Goal: Transaction & Acquisition: Purchase product/service

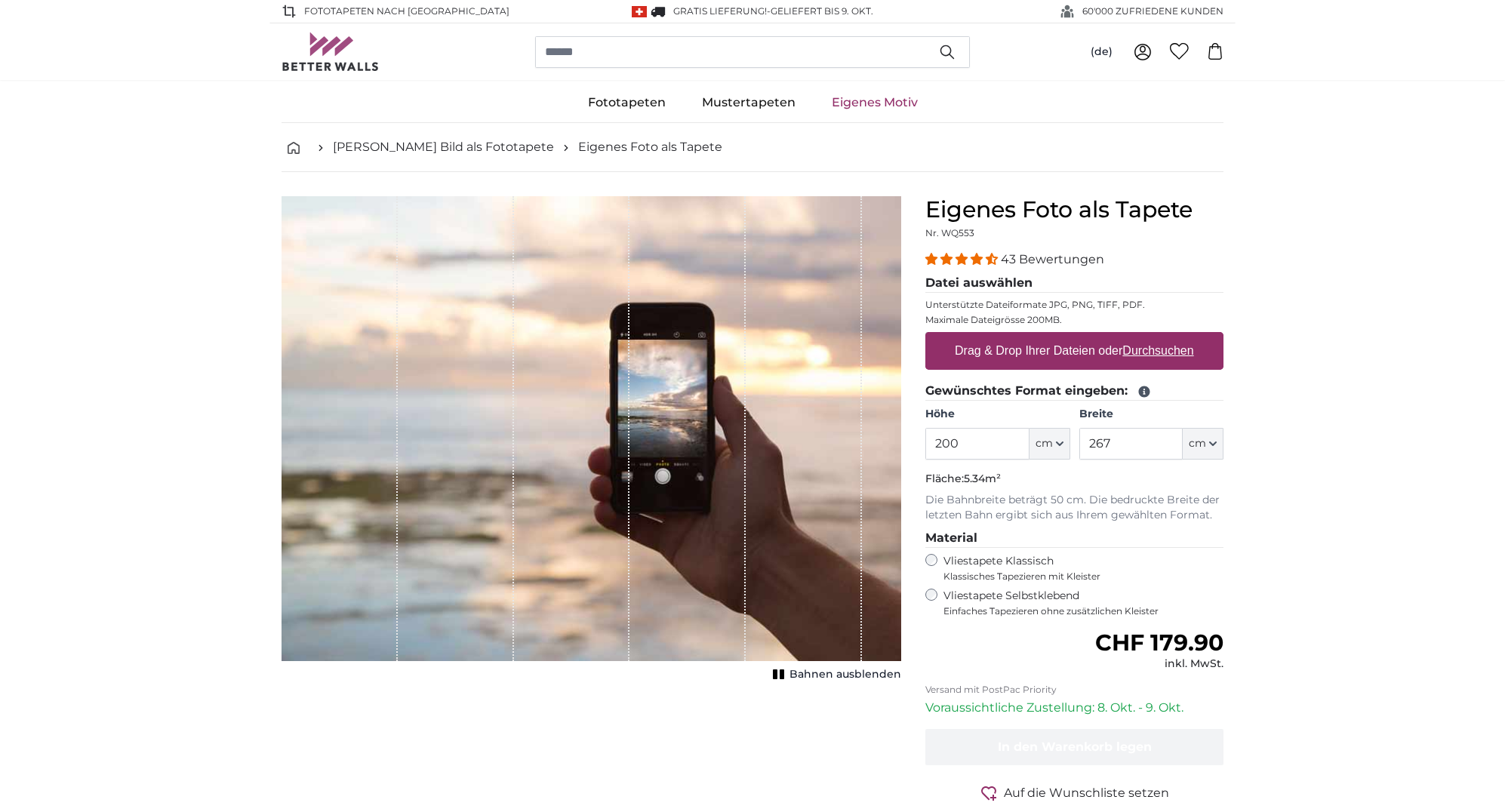
click at [1061, 441] on icon "button" at bounding box center [1059, 443] width 8 height 8
click at [1057, 441] on icon "button" at bounding box center [1059, 443] width 8 height 8
drag, startPoint x: 963, startPoint y: 443, endPoint x: 930, endPoint y: 442, distance: 33.0
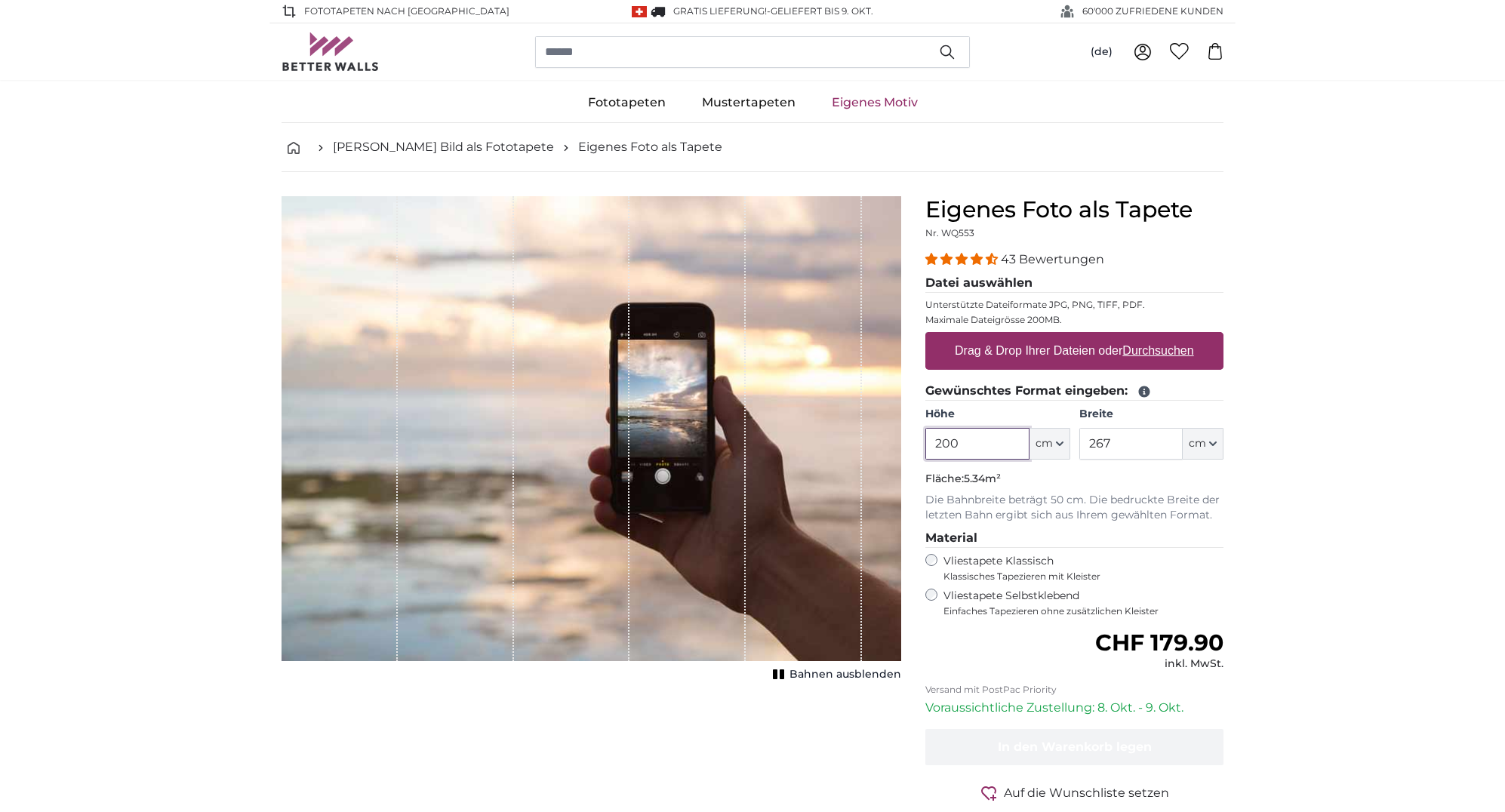
click at [930, 442] on input "200" at bounding box center [977, 444] width 104 height 32
type input "100"
click at [1128, 442] on input "267" at bounding box center [1131, 444] width 104 height 32
type input "250"
click at [447, 146] on link "[PERSON_NAME] Bild als Fototapete" at bounding box center [443, 147] width 221 height 18
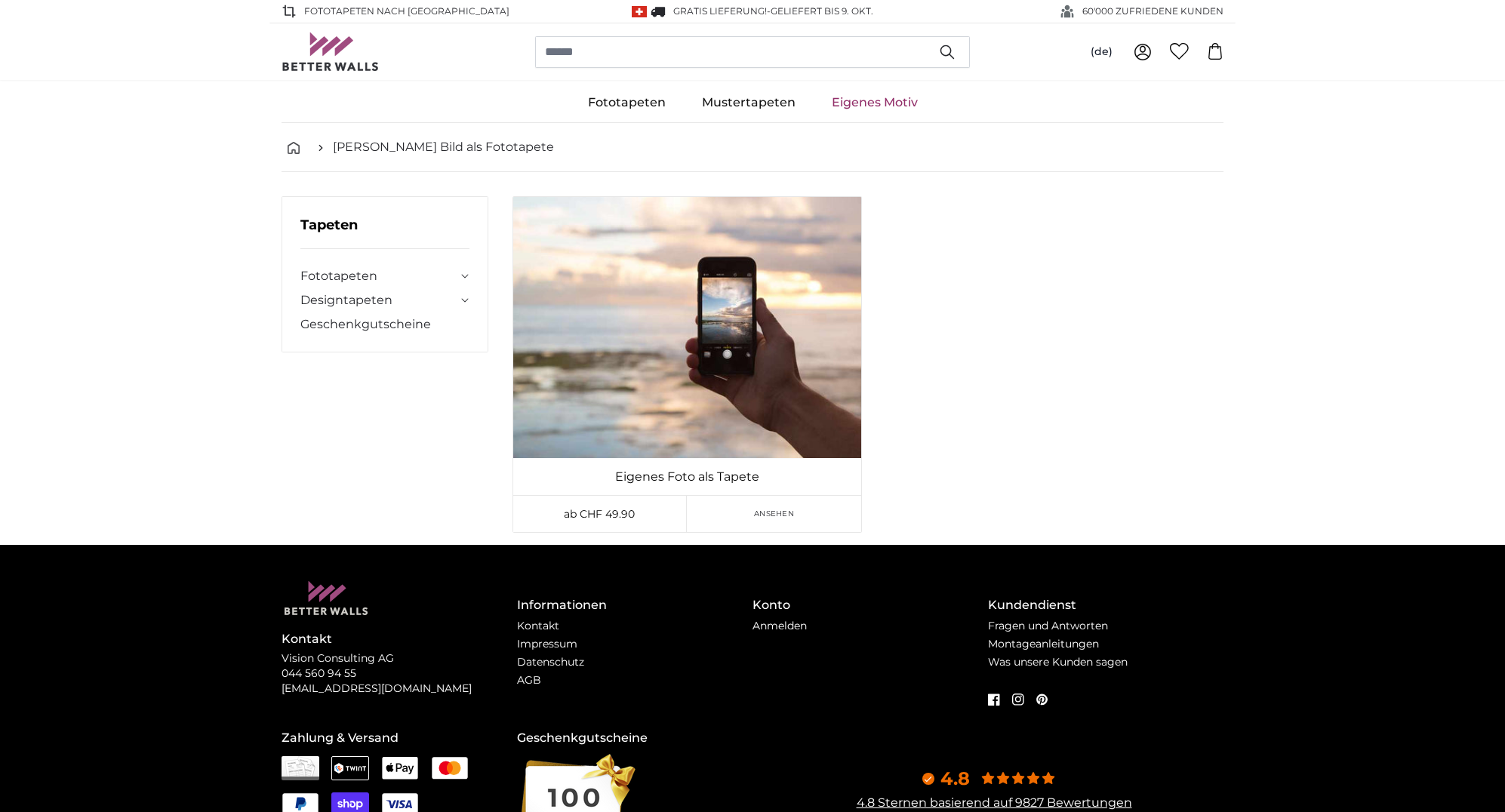
scroll to position [4, 1]
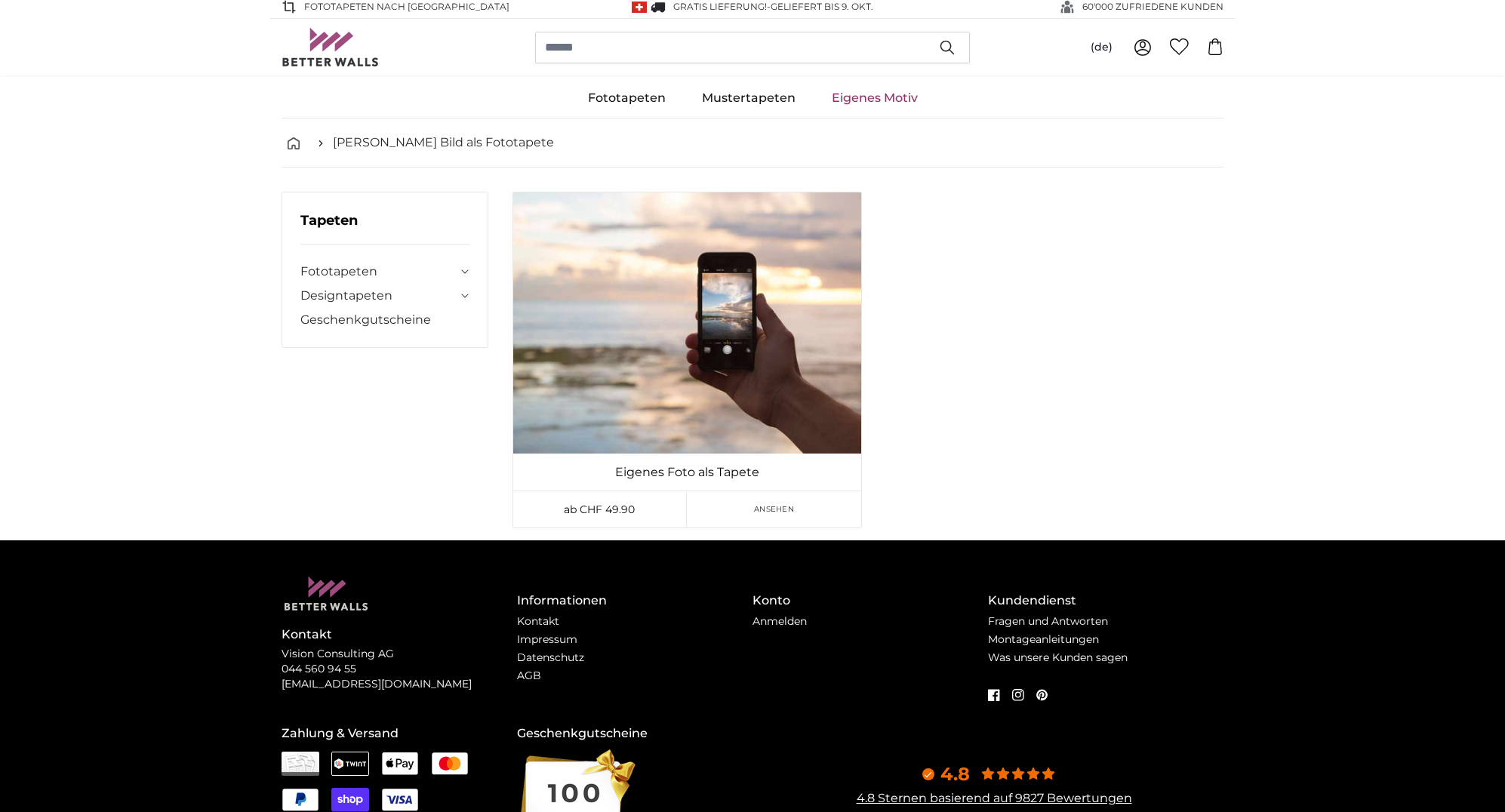
click at [868, 101] on link "Eigenes Motiv" at bounding box center [875, 98] width 122 height 39
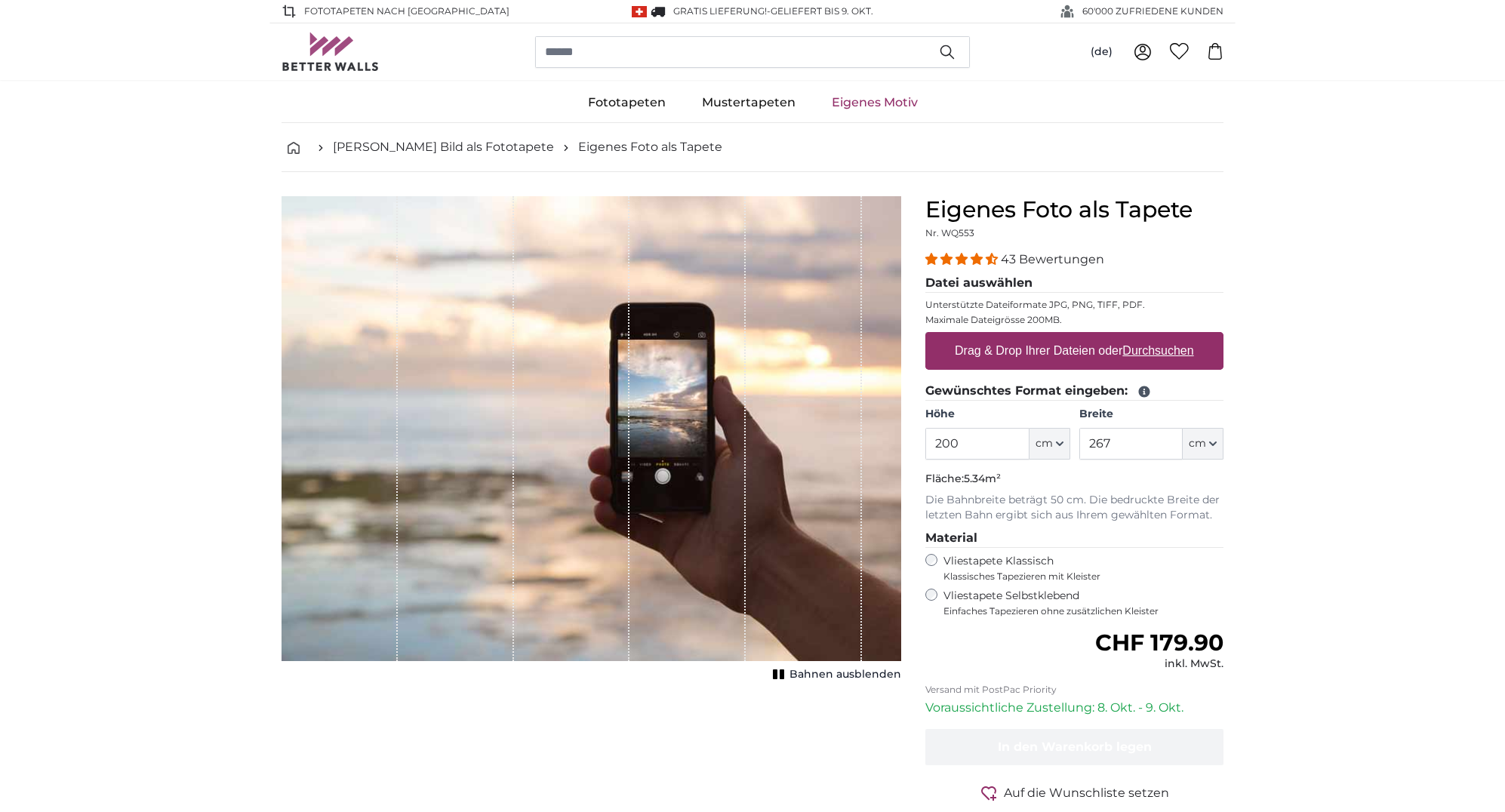
click at [1134, 349] on u "Durchsuchen" at bounding box center [1159, 350] width 71 height 13
click at [1134, 336] on input "Drag & Drop Ihrer Dateien oder Durchsuchen" at bounding box center [1074, 334] width 298 height 4
click at [1053, 346] on label "Drag & Drop Ihrer Dateien oder Durchsuchen" at bounding box center [1074, 351] width 251 height 30
click at [1053, 336] on input "Drag & Drop Ihrer Dateien oder Durchsuchen" at bounding box center [1074, 334] width 298 height 4
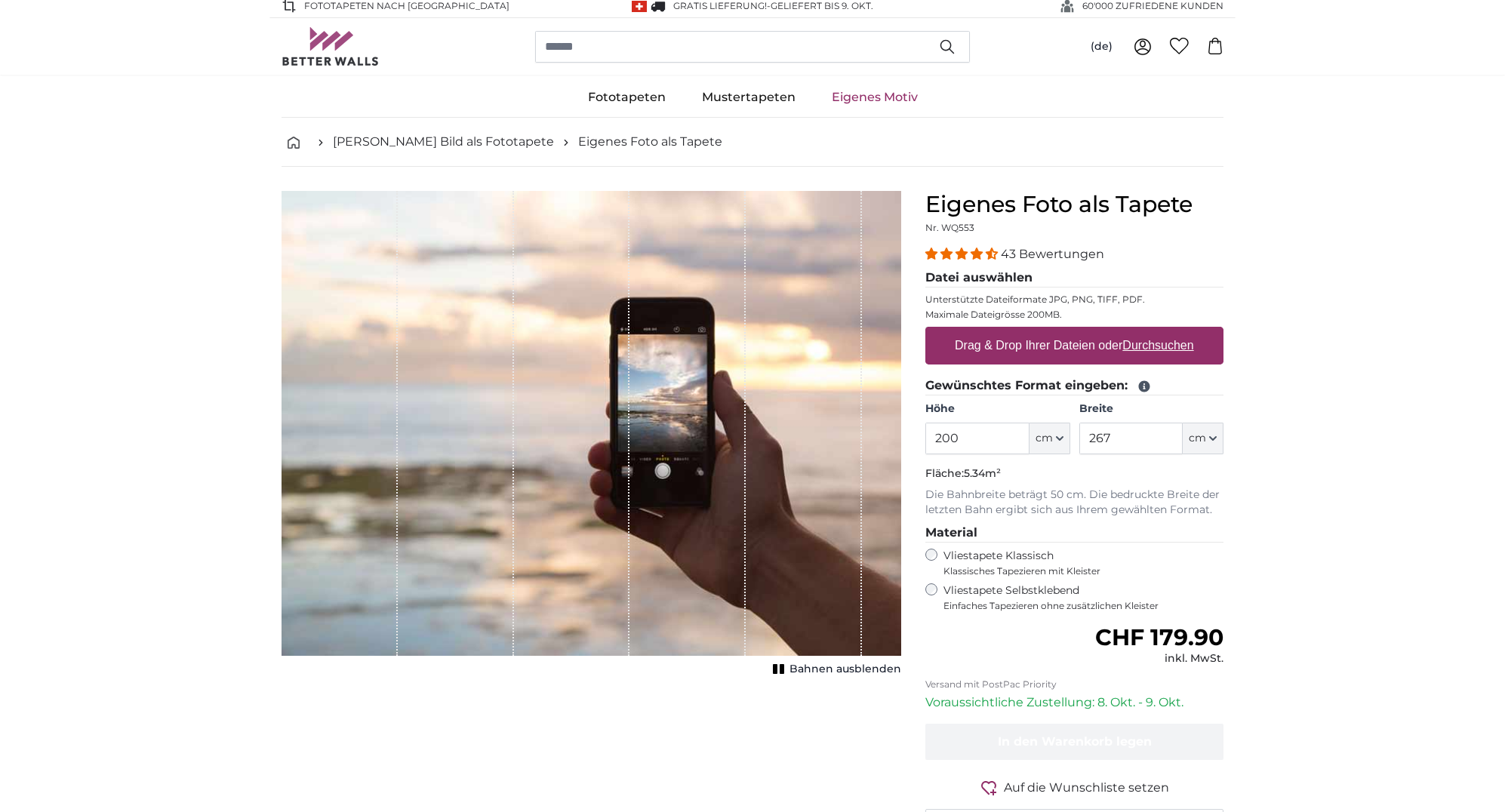
click at [465, 309] on div "1 of 1" at bounding box center [455, 423] width 116 height 465
click at [476, 140] on link "[PERSON_NAME] Bild als Fototapete" at bounding box center [443, 142] width 221 height 18
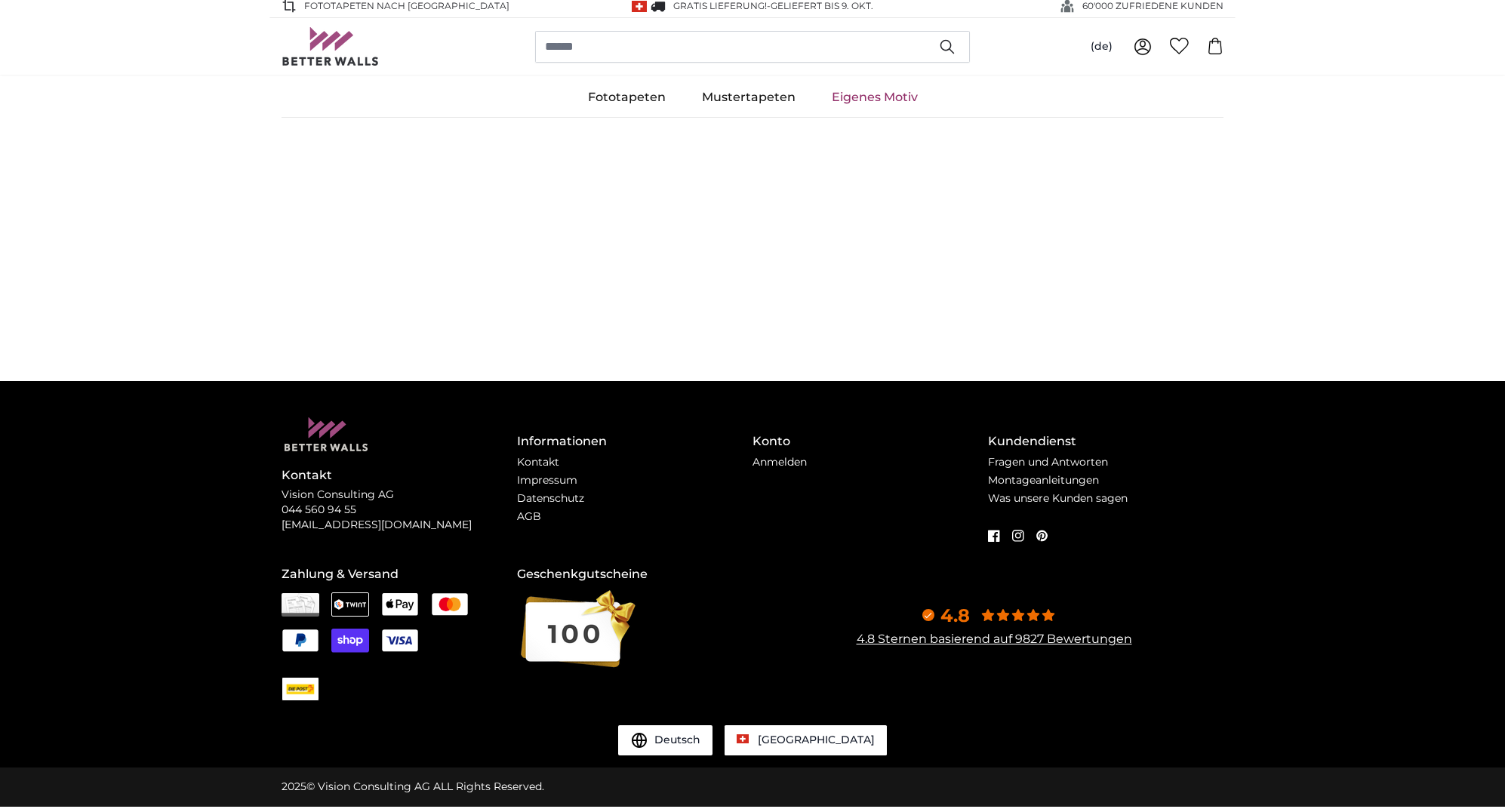
scroll to position [0, 0]
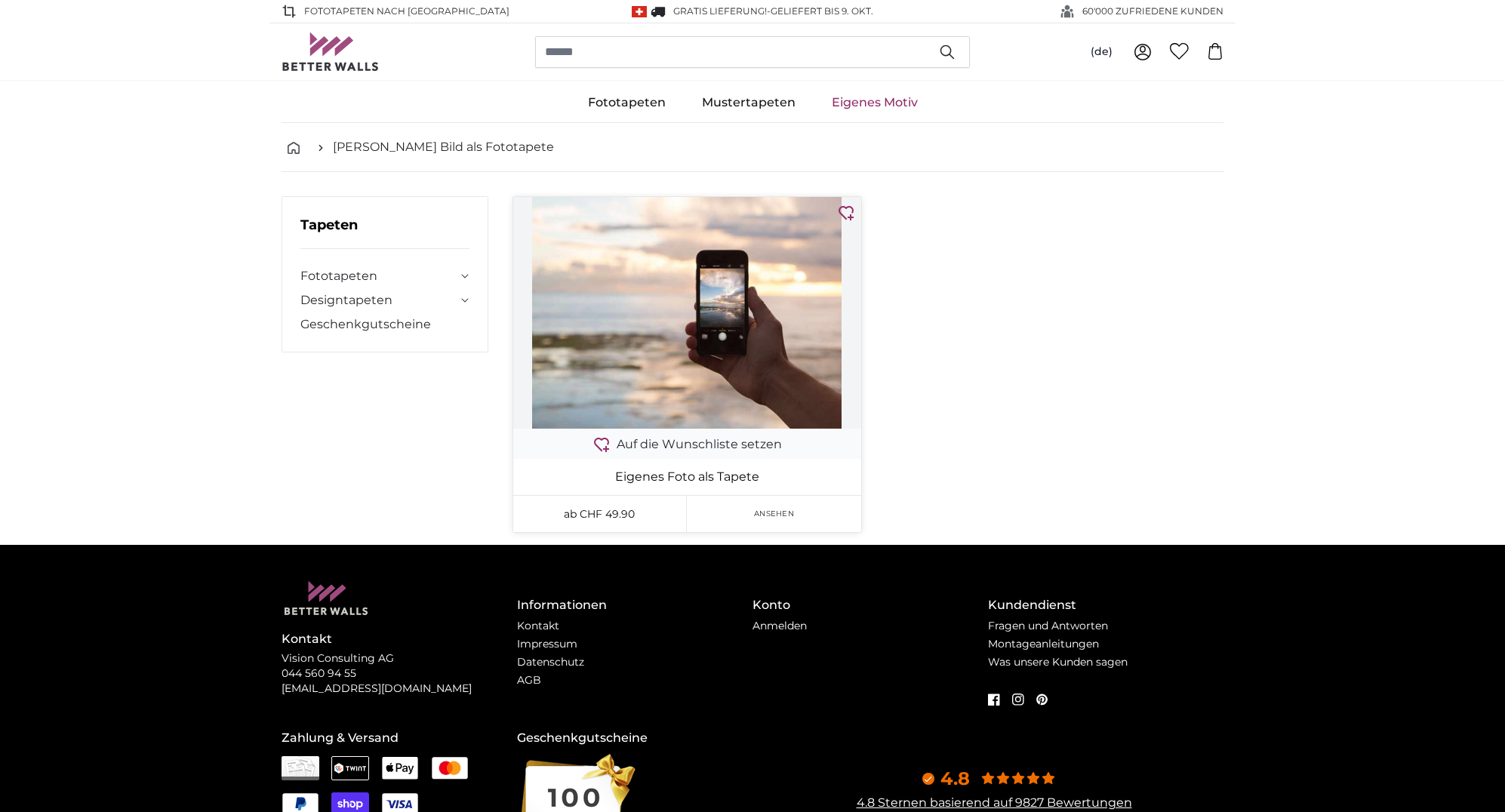
click at [778, 513] on span "Ansehen" at bounding box center [774, 513] width 40 height 12
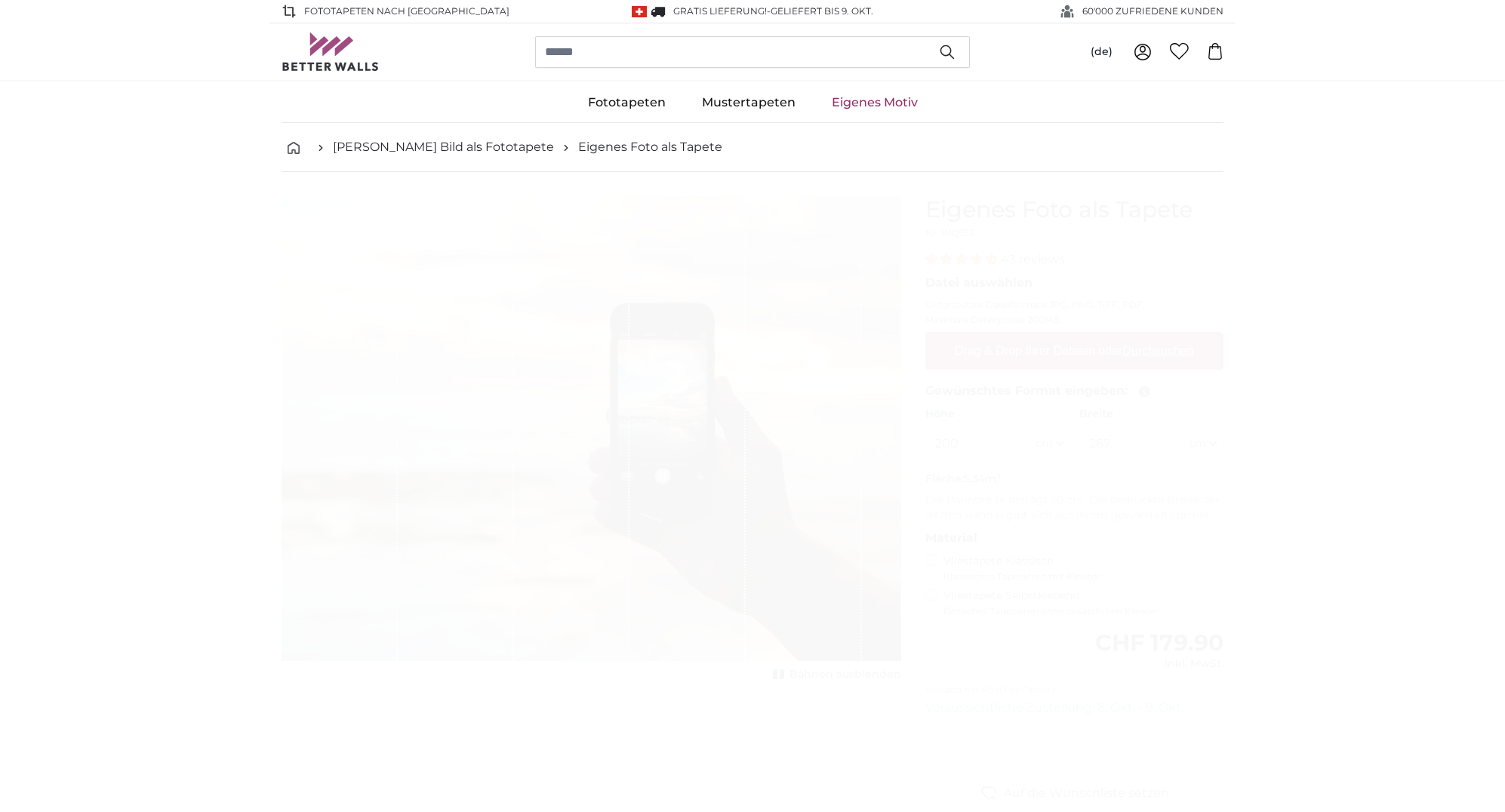
click at [853, 105] on link "Eigenes Motiv" at bounding box center [875, 102] width 122 height 39
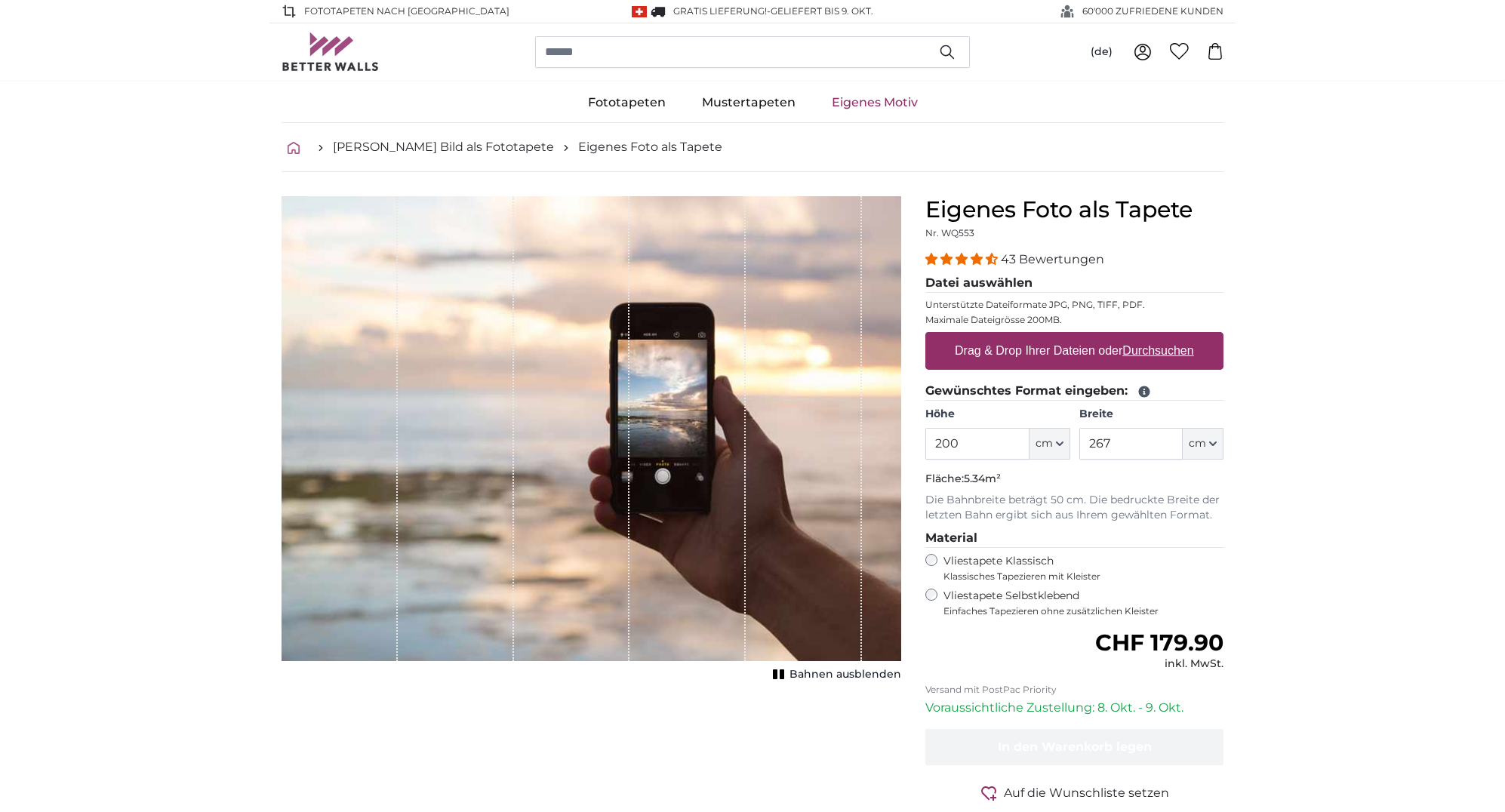
click at [294, 148] on icon "breadcrumbs" at bounding box center [294, 148] width 12 height 12
click at [1154, 349] on u "Durchsuchen" at bounding box center [1159, 350] width 71 height 13
click at [1154, 336] on input "Drag & Drop Ihrer Dateien oder Durchsuchen" at bounding box center [1074, 334] width 298 height 4
type input "**********"
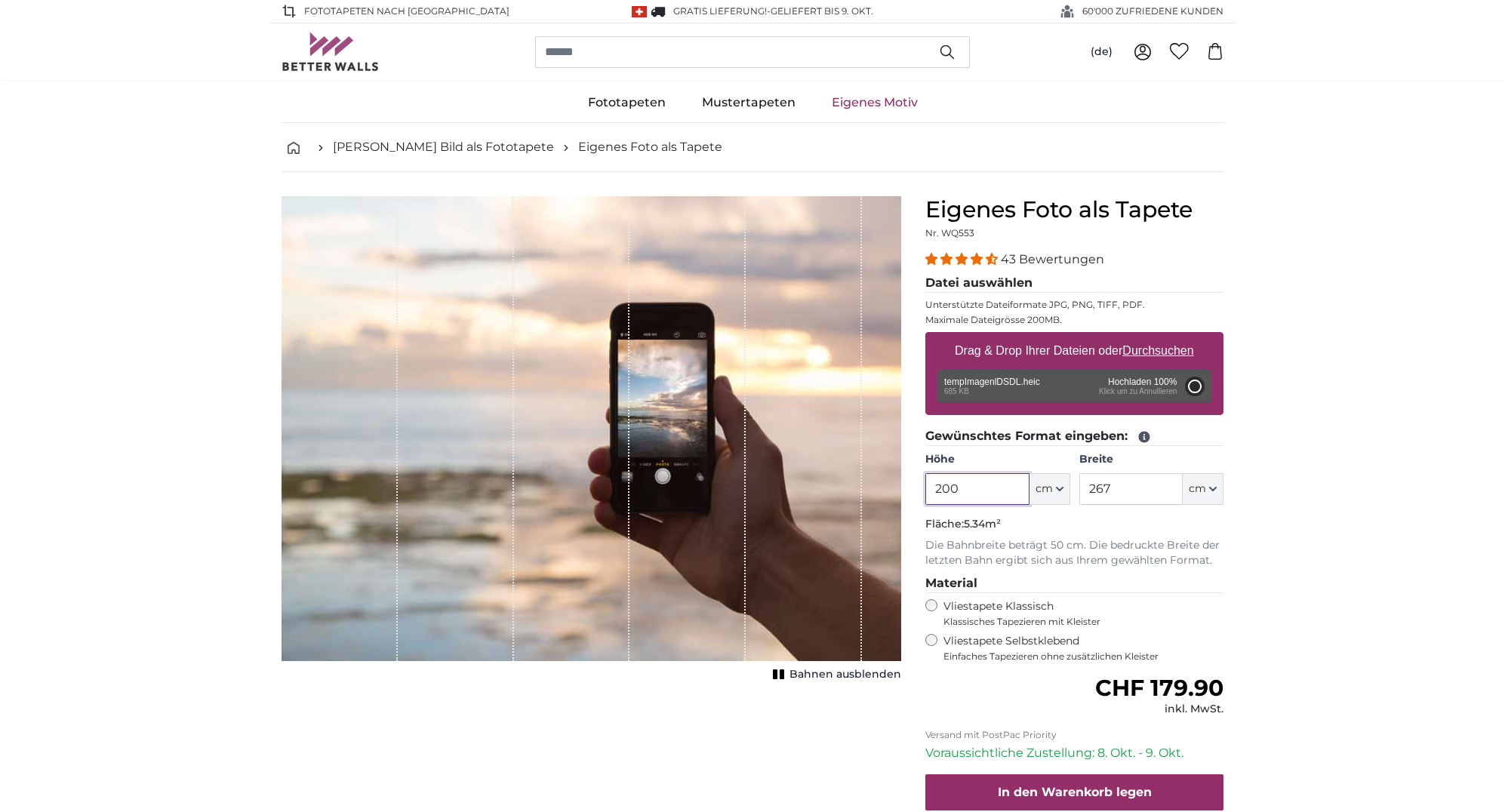
type input "222"
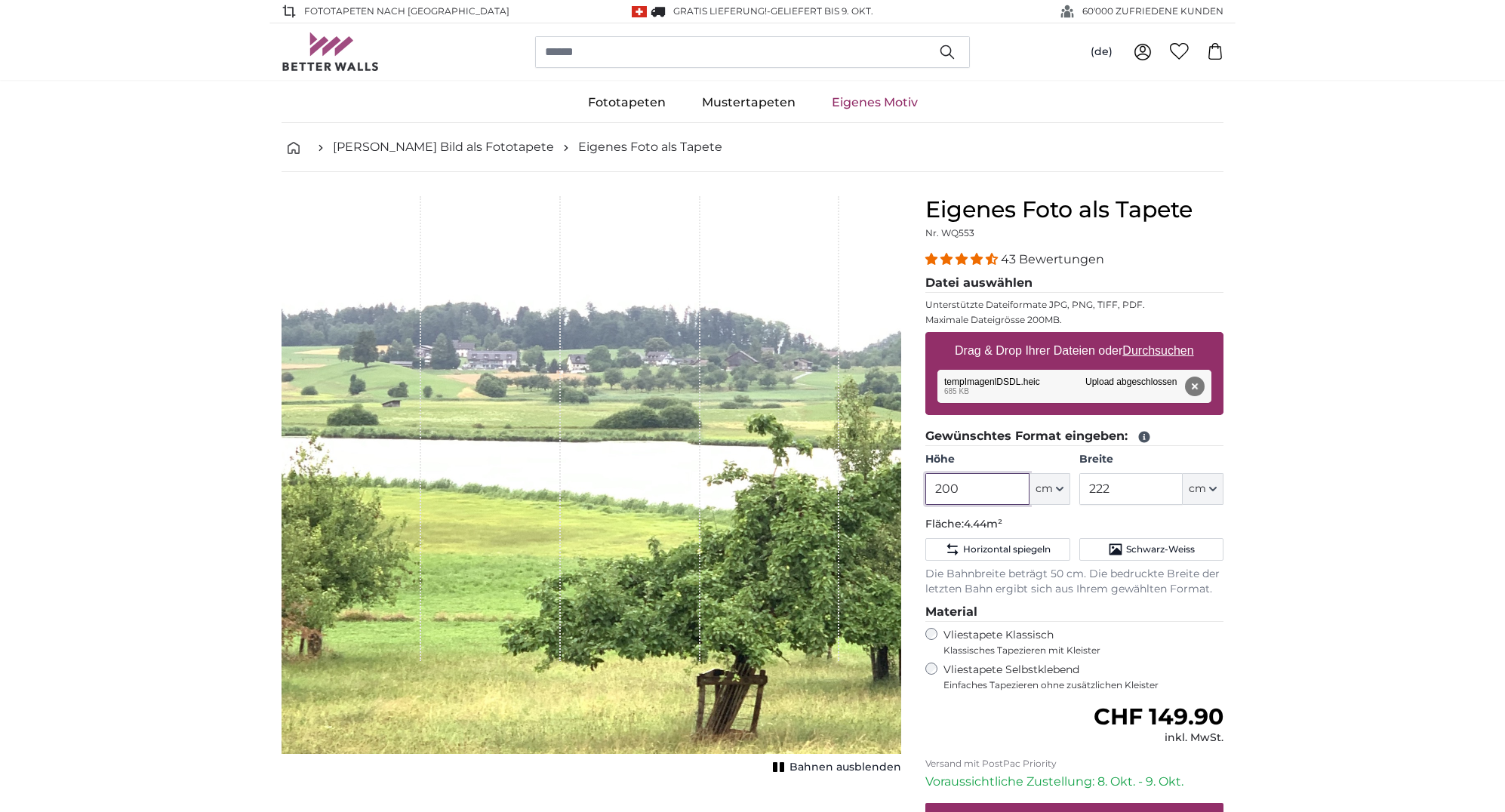
drag, startPoint x: 962, startPoint y: 488, endPoint x: 932, endPoint y: 488, distance: 30.0
click at [932, 488] on input "200" at bounding box center [977, 489] width 104 height 32
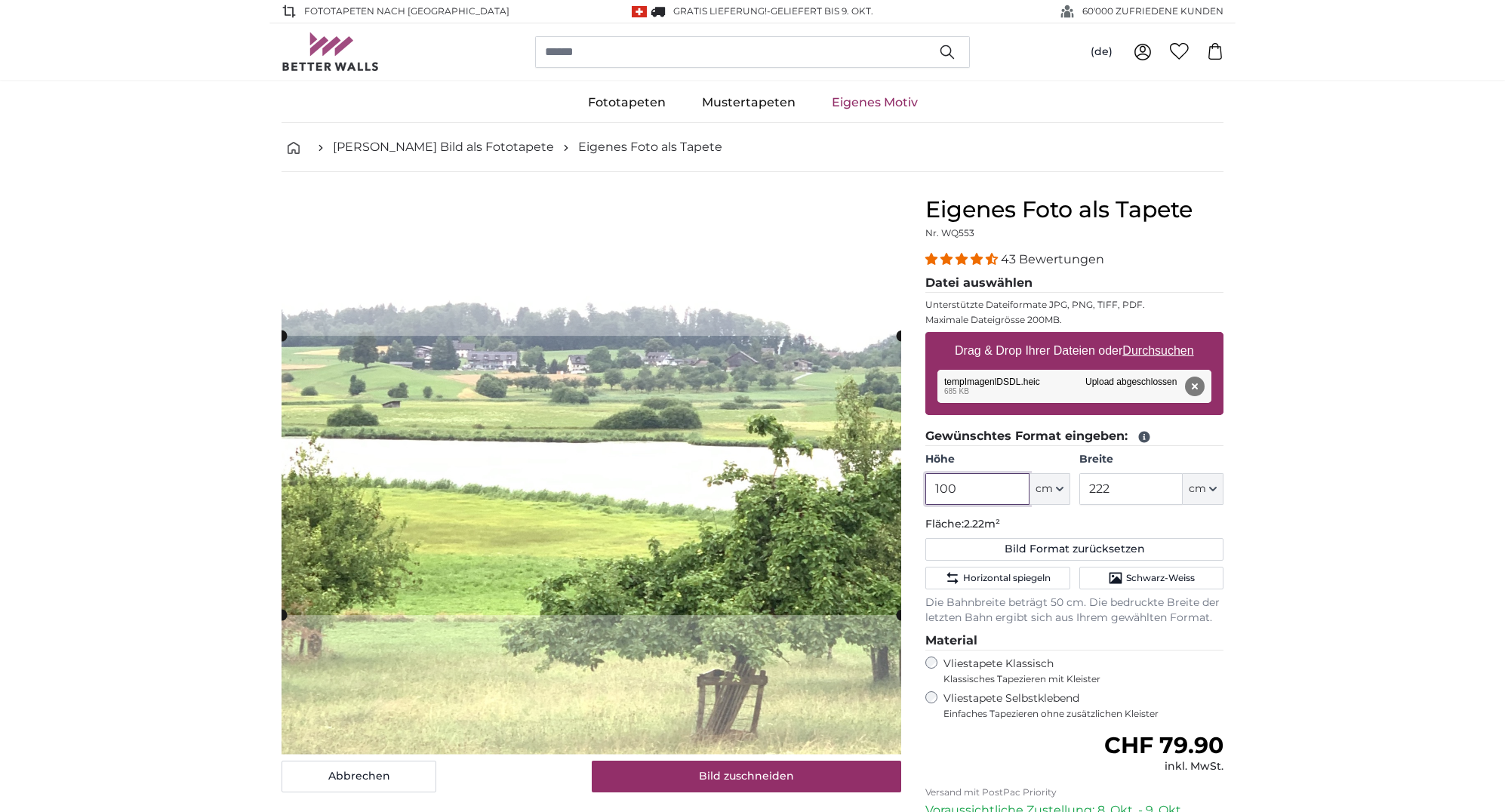
scroll to position [1, 0]
type input "100"
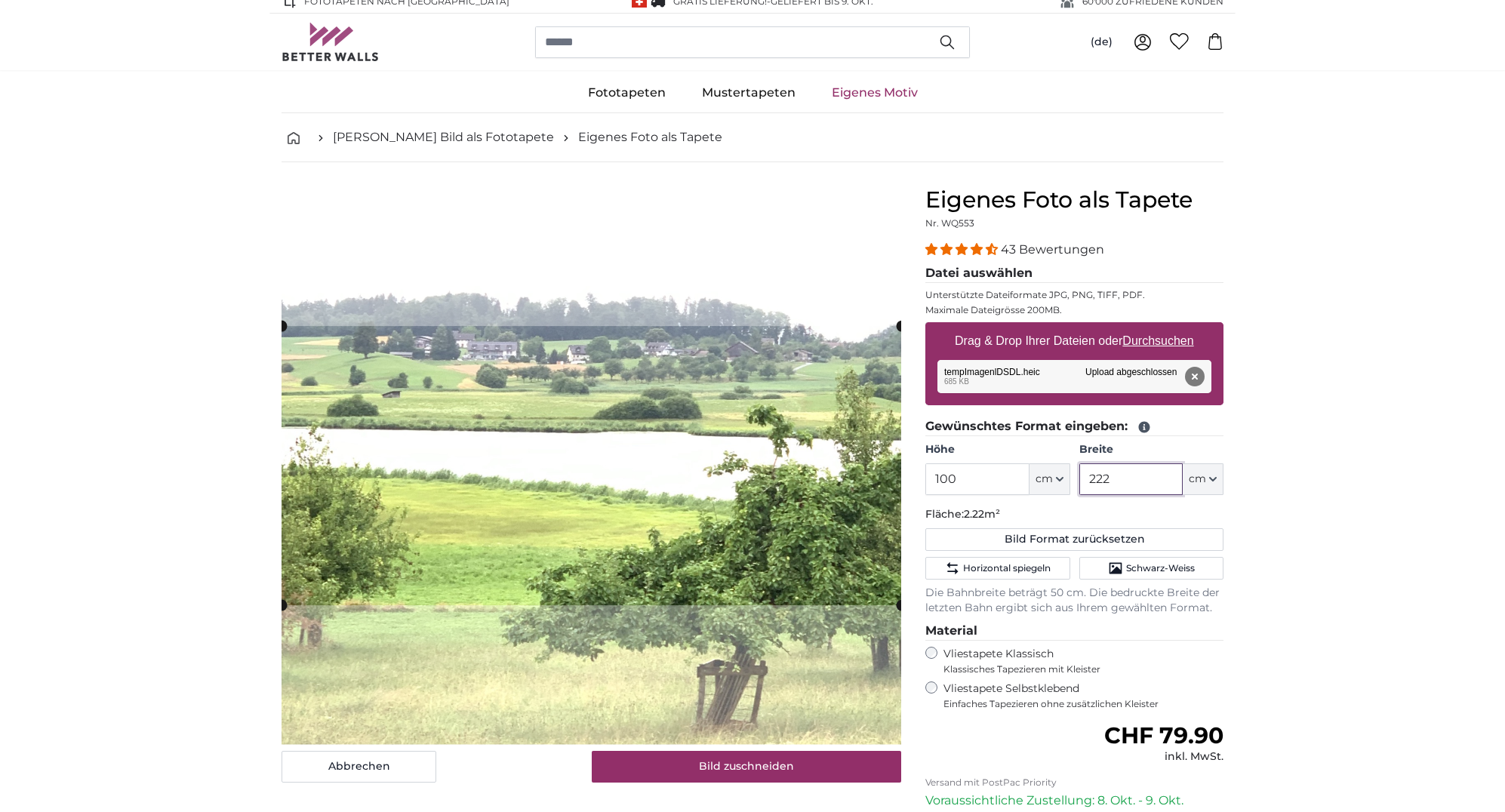
scroll to position [10, 1]
drag, startPoint x: 1111, startPoint y: 485, endPoint x: 1097, endPoint y: 482, distance: 14.3
click at [1097, 482] on input "222" at bounding box center [1131, 479] width 104 height 32
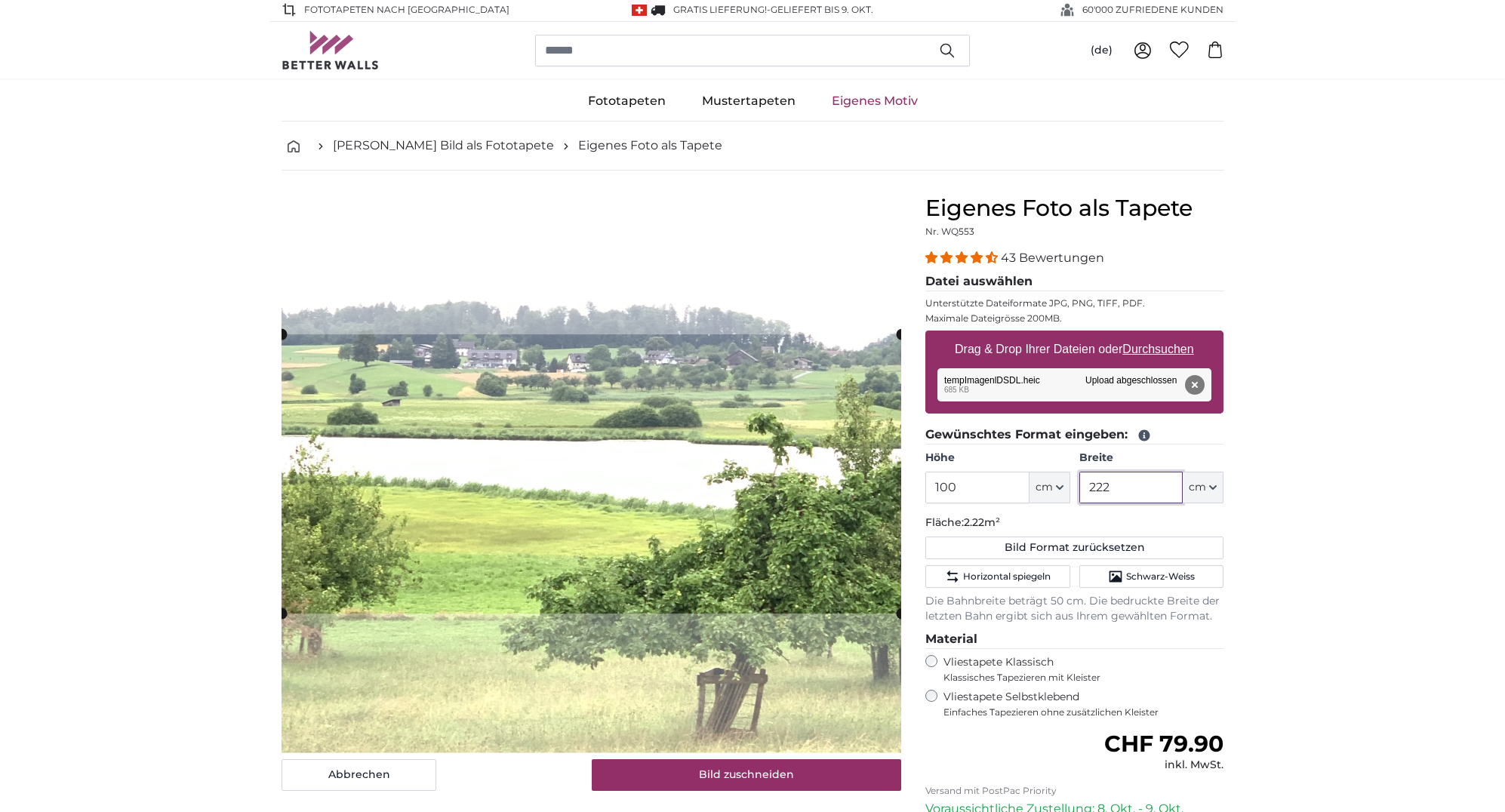
scroll to position [0, 0]
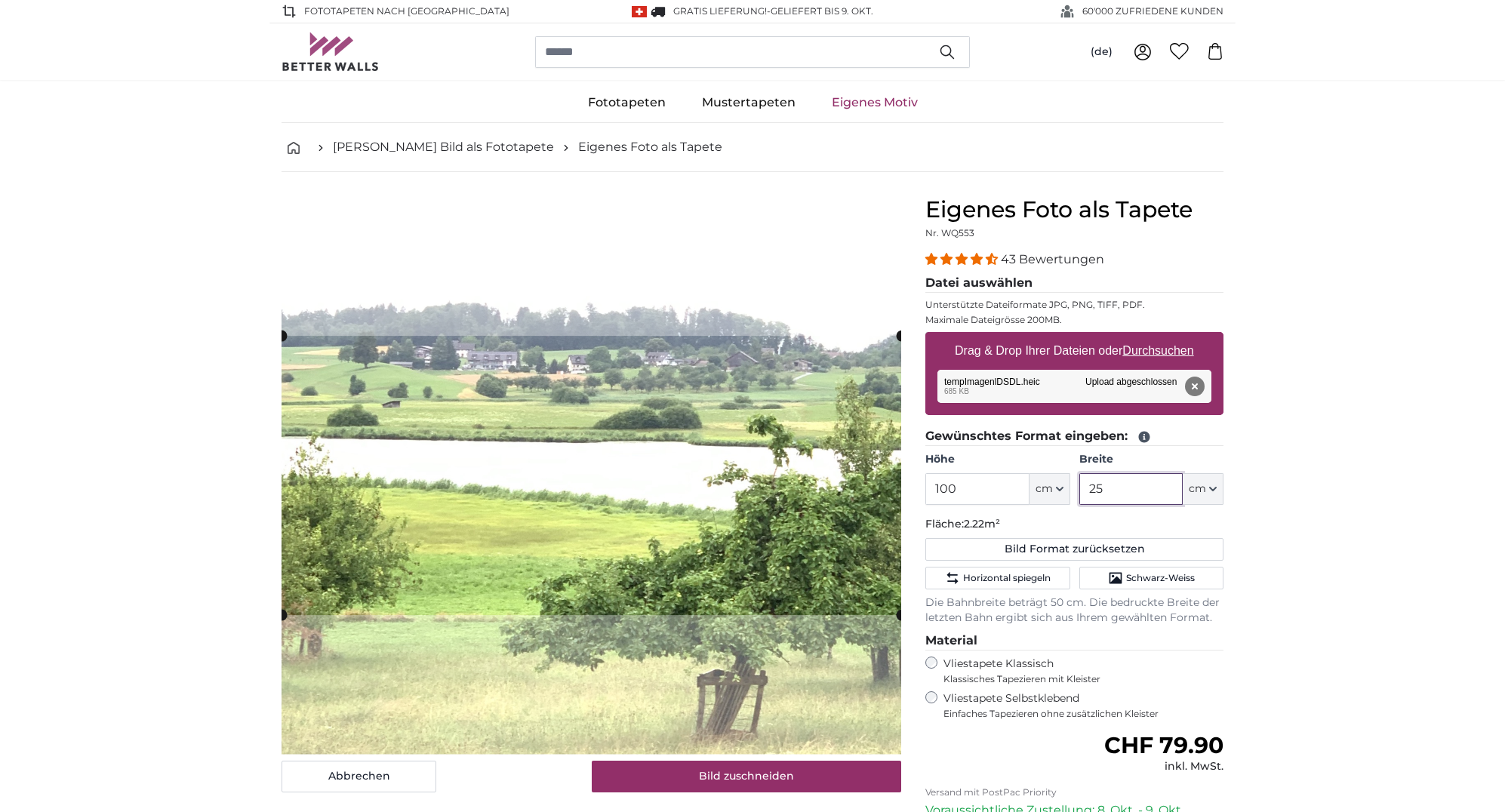
type input "250"
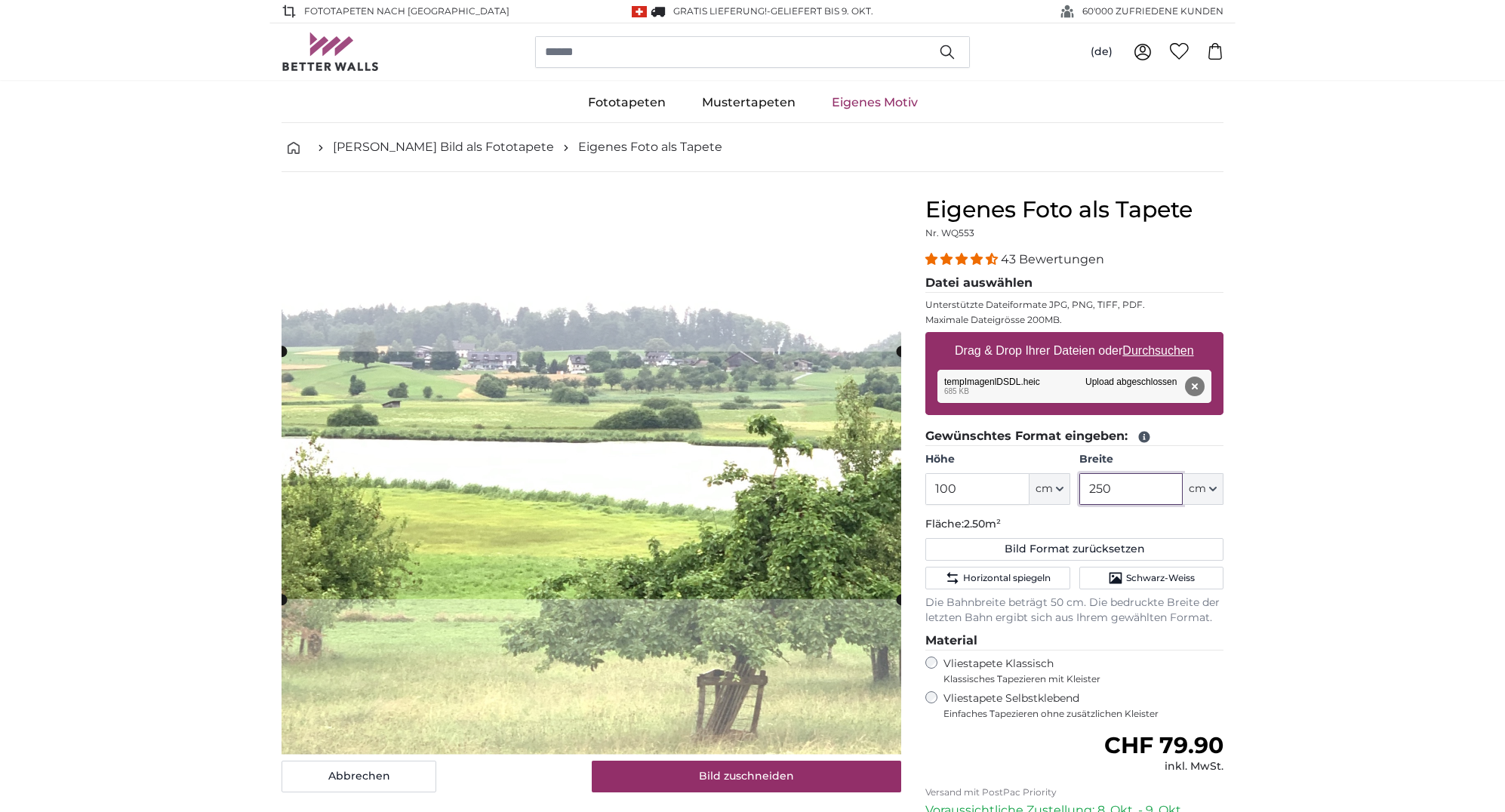
click at [0, 0] on slot at bounding box center [0, 0] width 0 height 0
type input "250"
click at [756, 778] on button "Bild zuschneiden" at bounding box center [746, 776] width 310 height 32
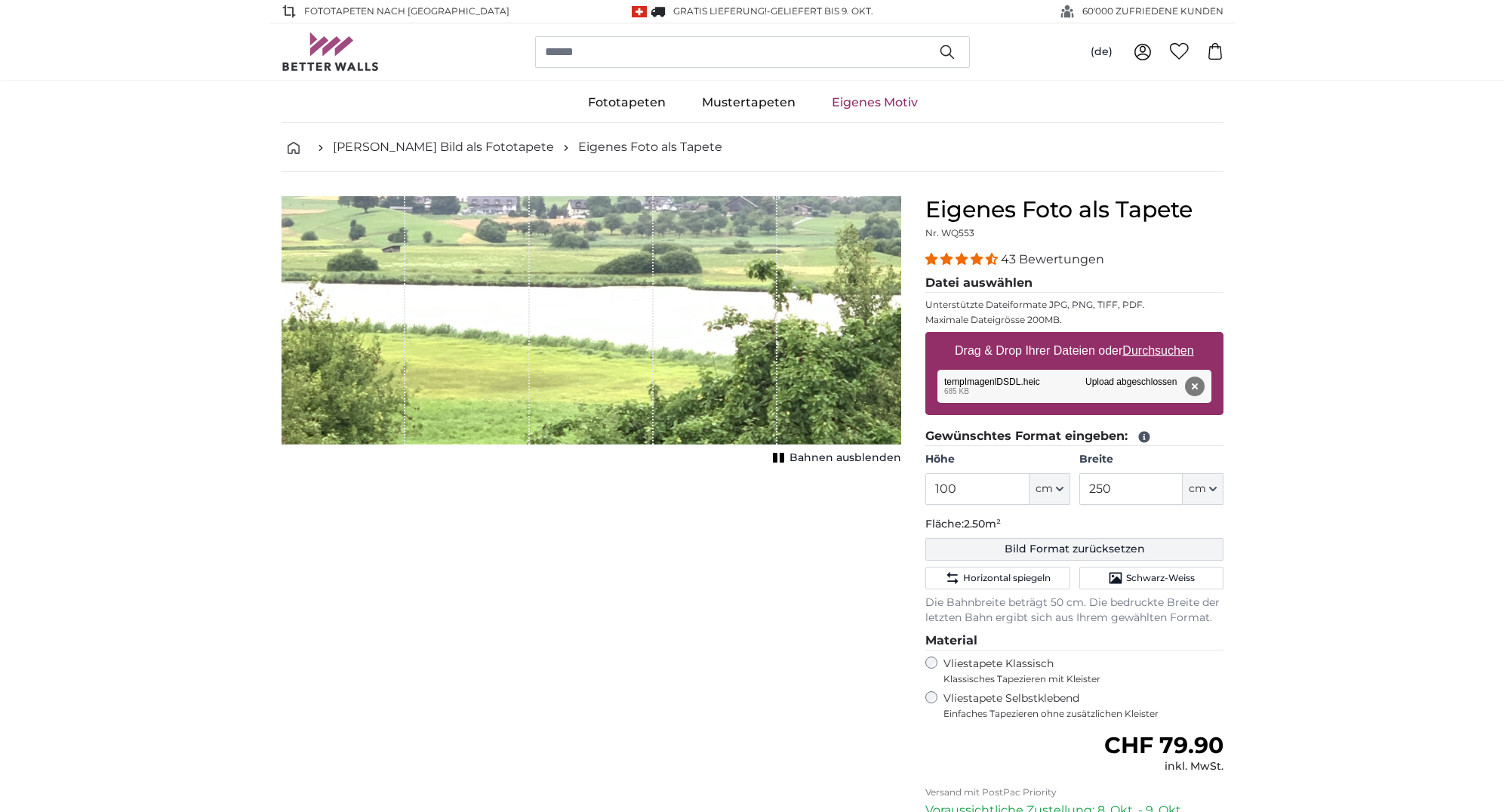
click at [1088, 546] on button "Bild Format zurücksetzen" at bounding box center [1074, 549] width 298 height 23
type input "200"
type input "222"
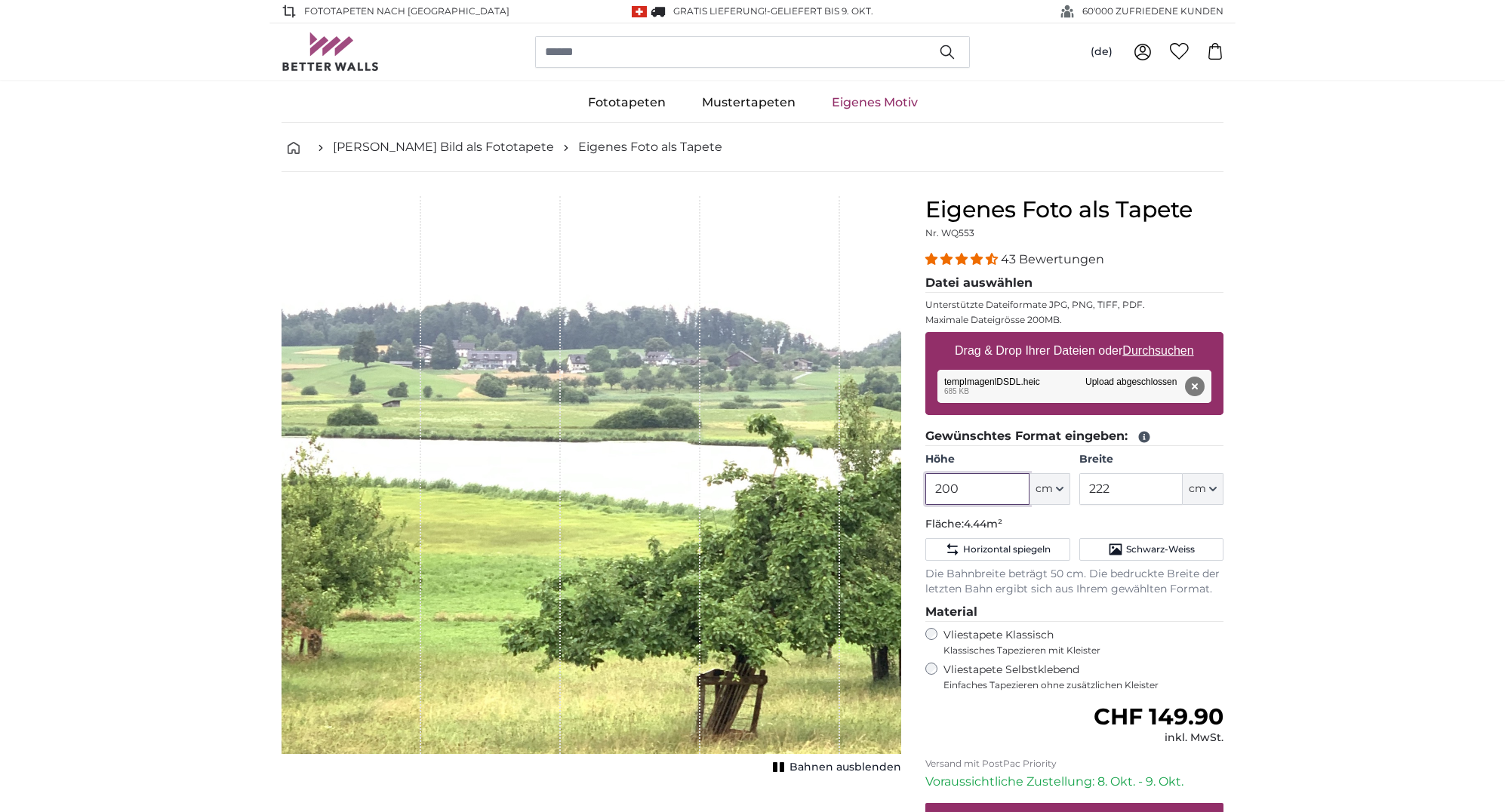
drag, startPoint x: 960, startPoint y: 487, endPoint x: 936, endPoint y: 487, distance: 24.0
click at [936, 487] on input "200" at bounding box center [977, 489] width 104 height 32
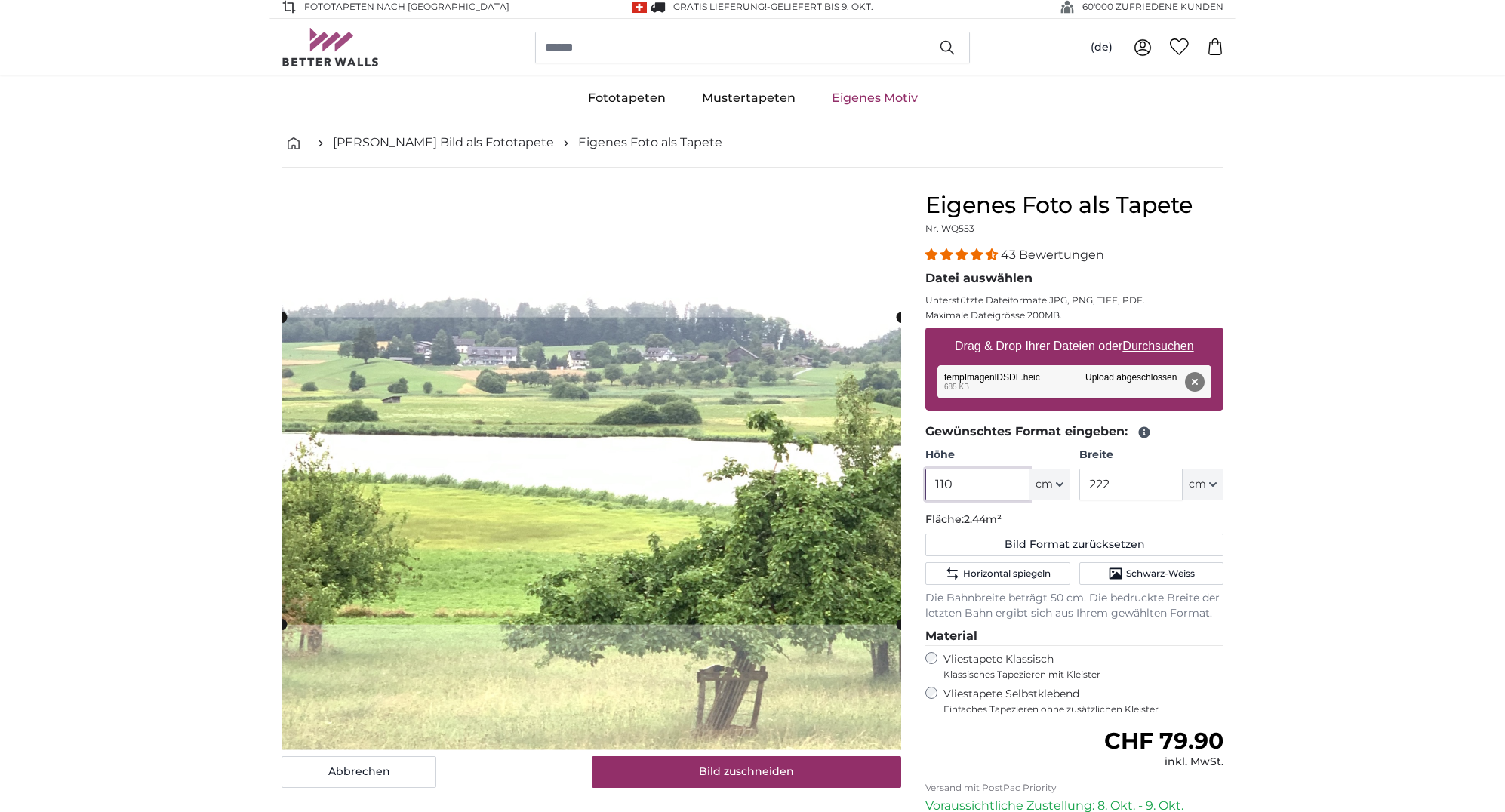
scroll to position [4, 1]
type input "110"
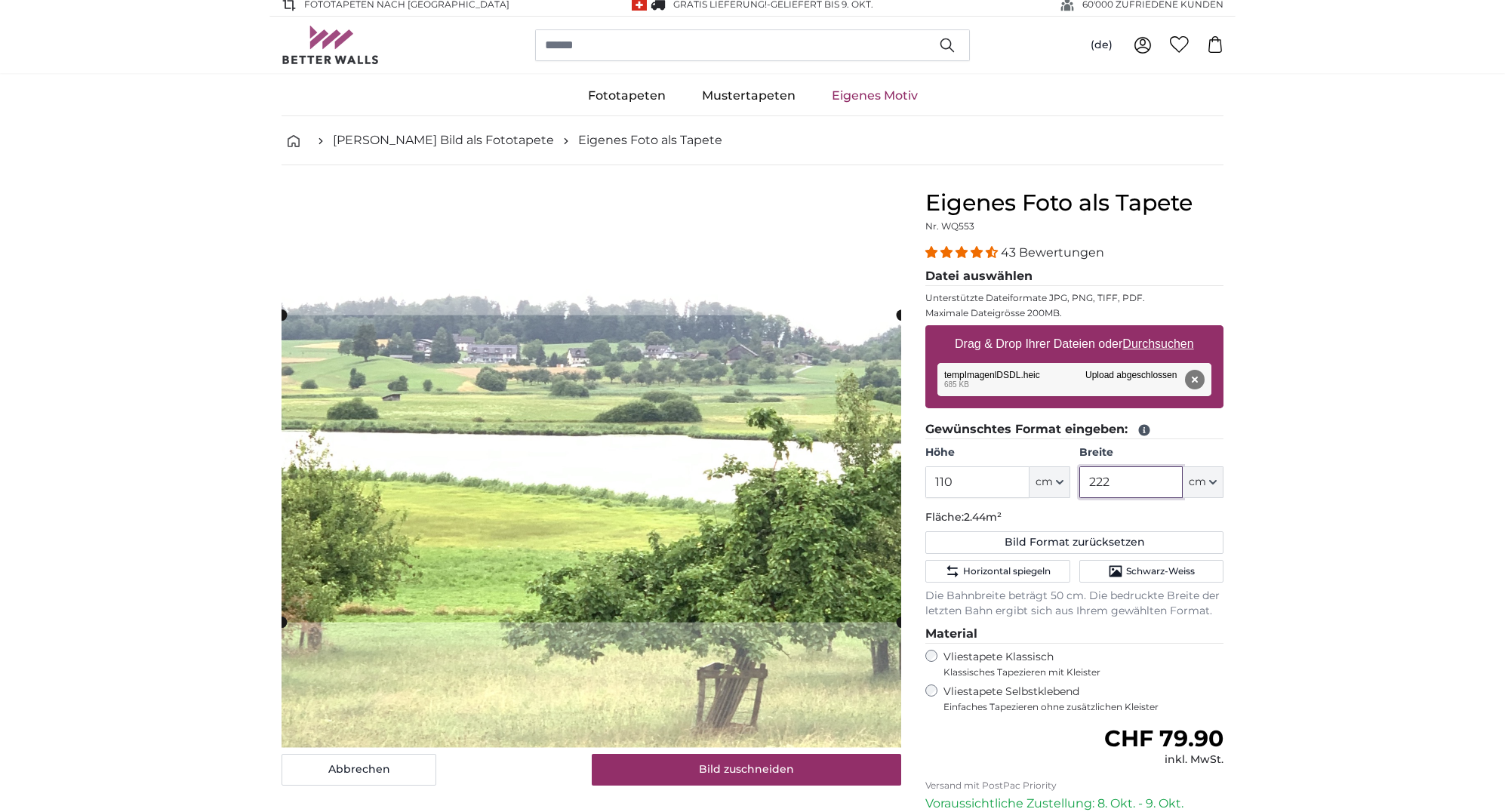
click at [1109, 483] on input "222" at bounding box center [1131, 483] width 104 height 32
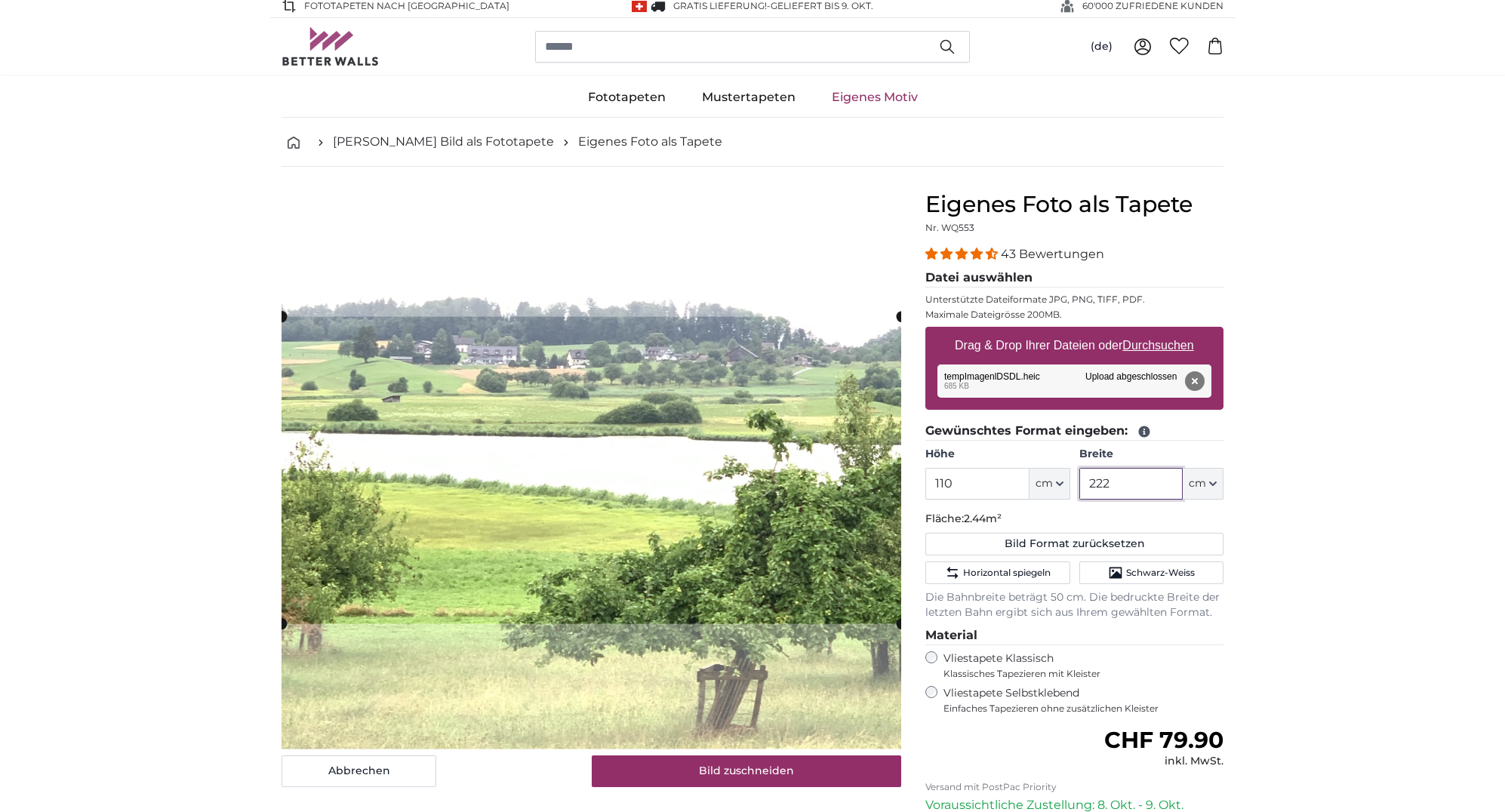
scroll to position [6, 1]
drag, startPoint x: 1108, startPoint y: 486, endPoint x: 1096, endPoint y: 483, distance: 12.4
click at [1096, 483] on input "222" at bounding box center [1131, 483] width 104 height 32
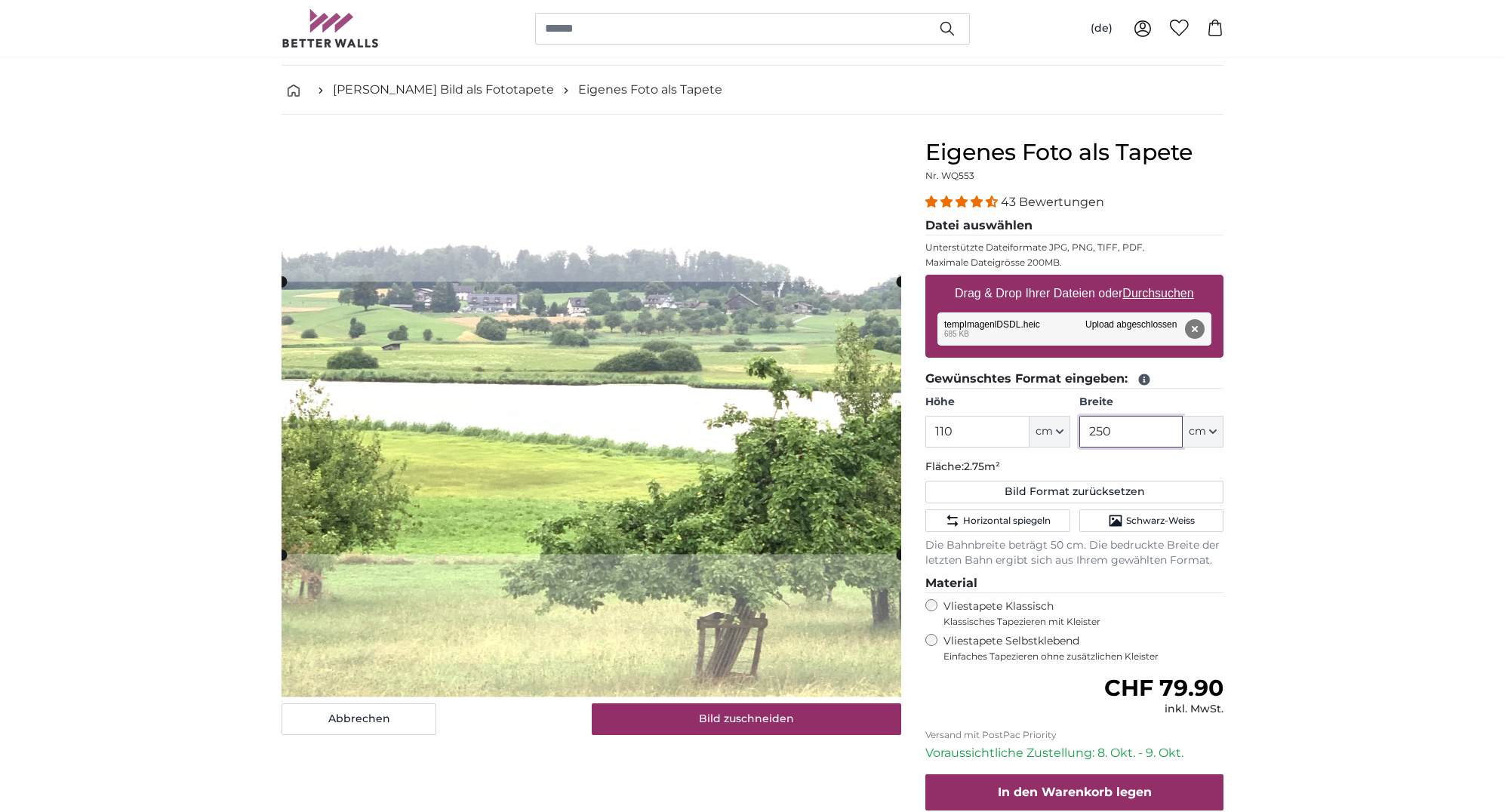
scroll to position [58, 0]
click at [0, 0] on slot at bounding box center [0, 0] width 0 height 0
click at [273, 362] on div "Abbrechen Bild zuschneiden Bahnen ausblenden" at bounding box center [591, 530] width 644 height 783
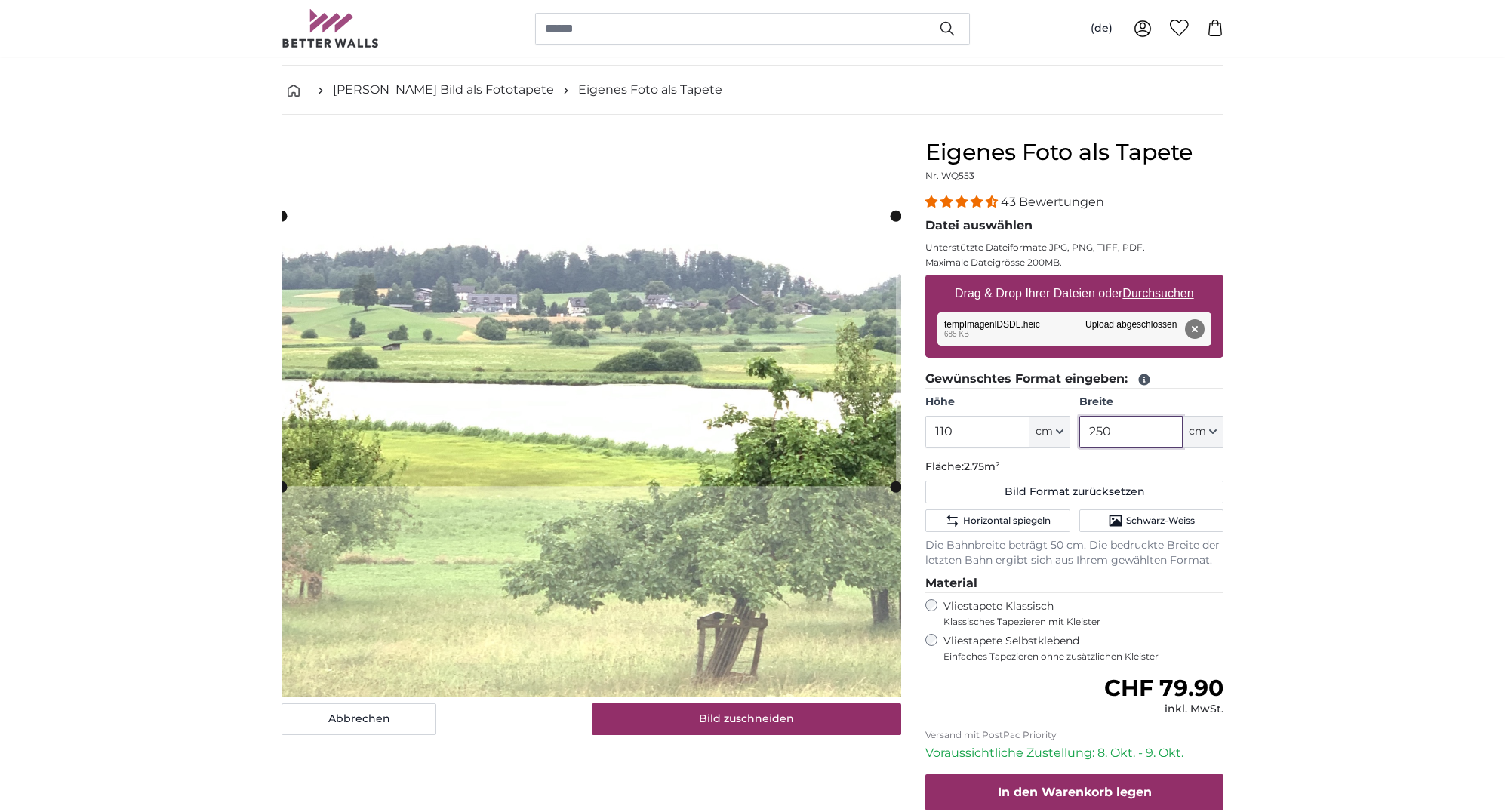
click at [903, 488] on div "Abbrechen Bild zuschneiden Bahnen ausblenden" at bounding box center [591, 530] width 644 height 783
click at [274, 503] on div "Abbrechen Bild zuschneiden Bahnen ausblenden" at bounding box center [591, 530] width 644 height 783
click at [278, 217] on div "Abbrechen Bild zuschneiden Bahnen ausblenden" at bounding box center [591, 530] width 644 height 783
click at [911, 248] on div "Abbrechen Bild zuschneiden Bahnen ausblenden" at bounding box center [591, 530] width 644 height 783
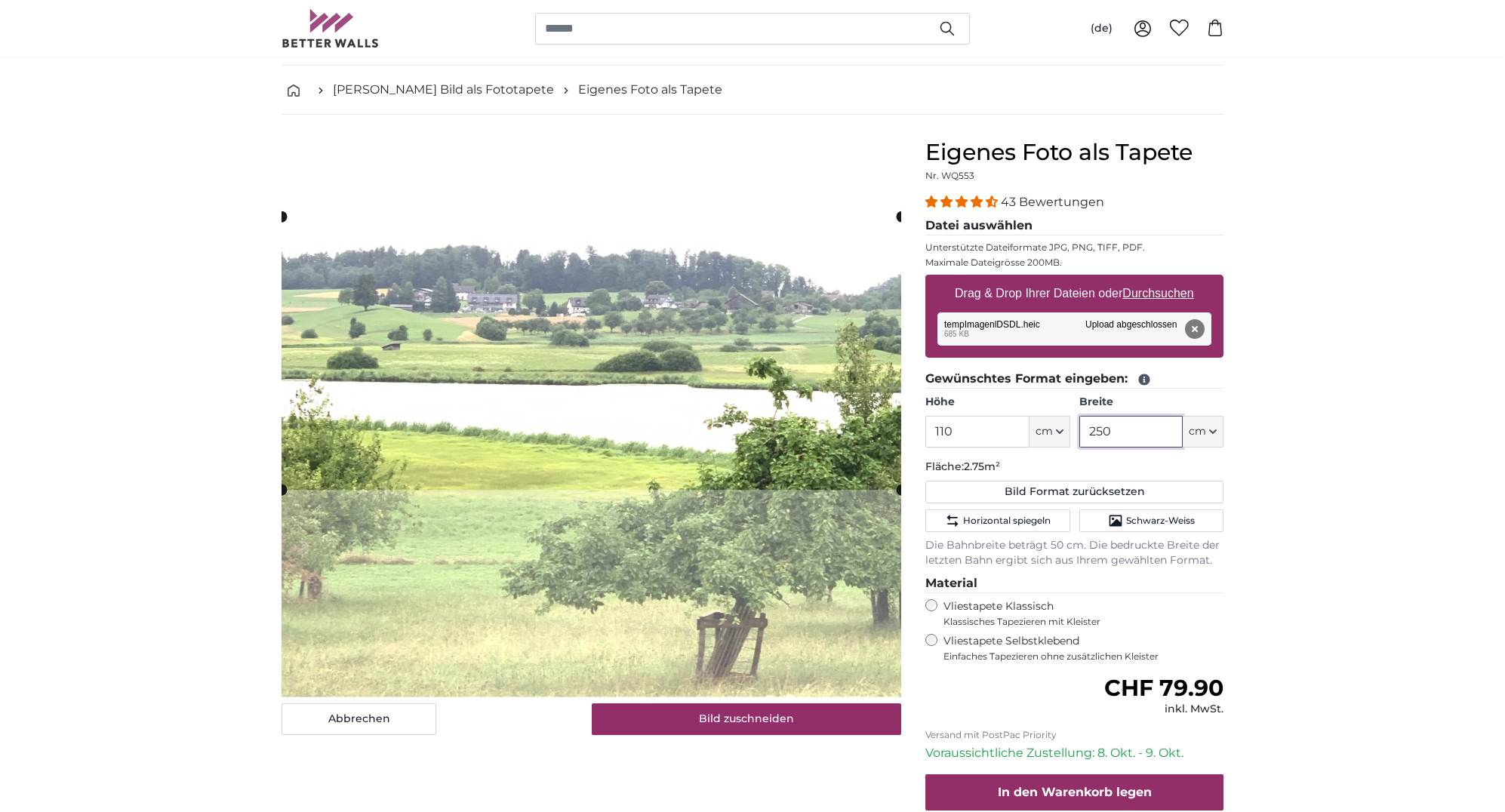
click at [909, 514] on div "Abbrechen Bild zuschneiden Bahnen ausblenden" at bounding box center [591, 530] width 644 height 783
click at [0, 0] on slot at bounding box center [0, 0] width 0 height 0
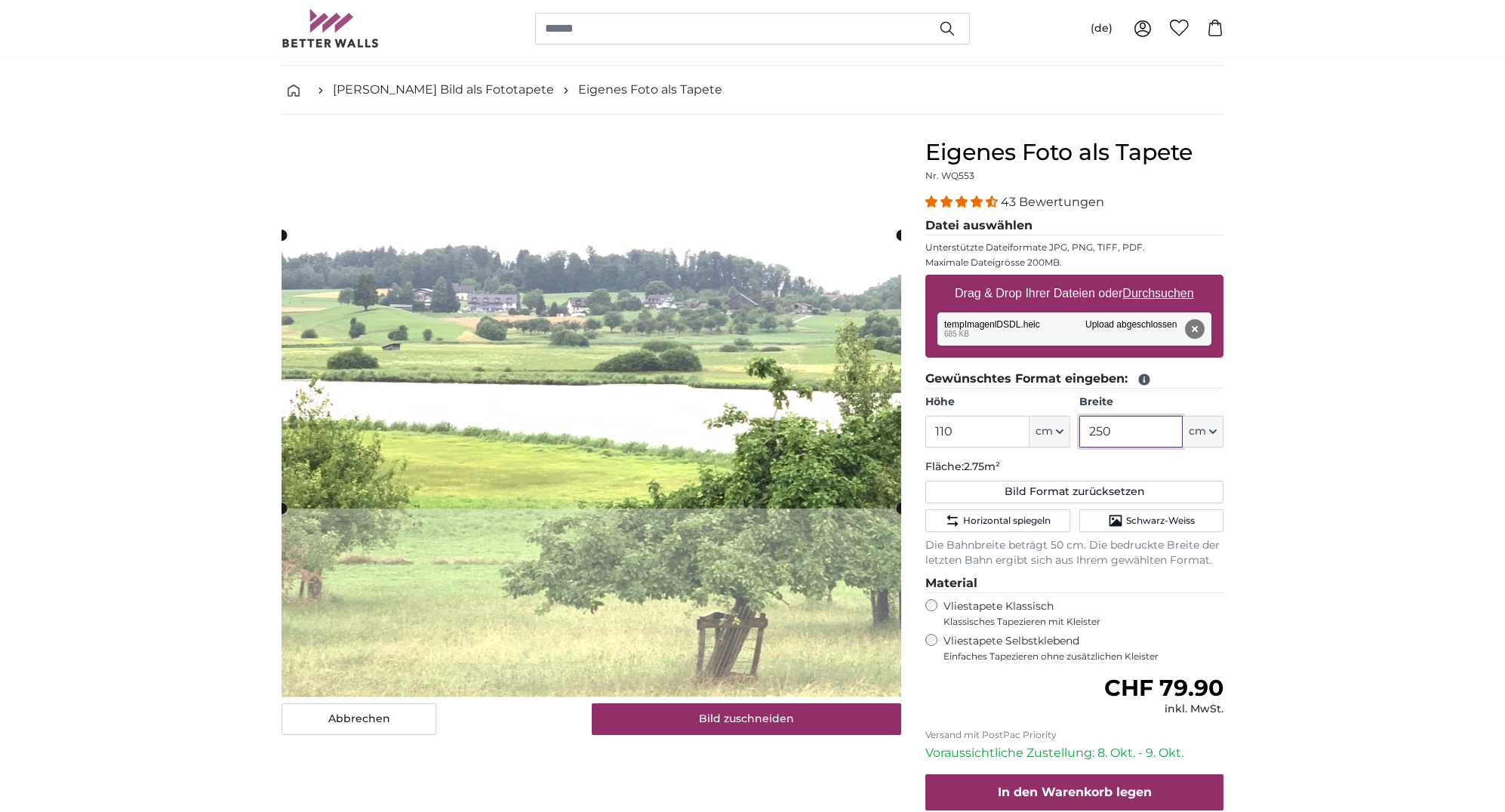
click at [303, 248] on cropper-handle at bounding box center [302, 244] width 12 height 12
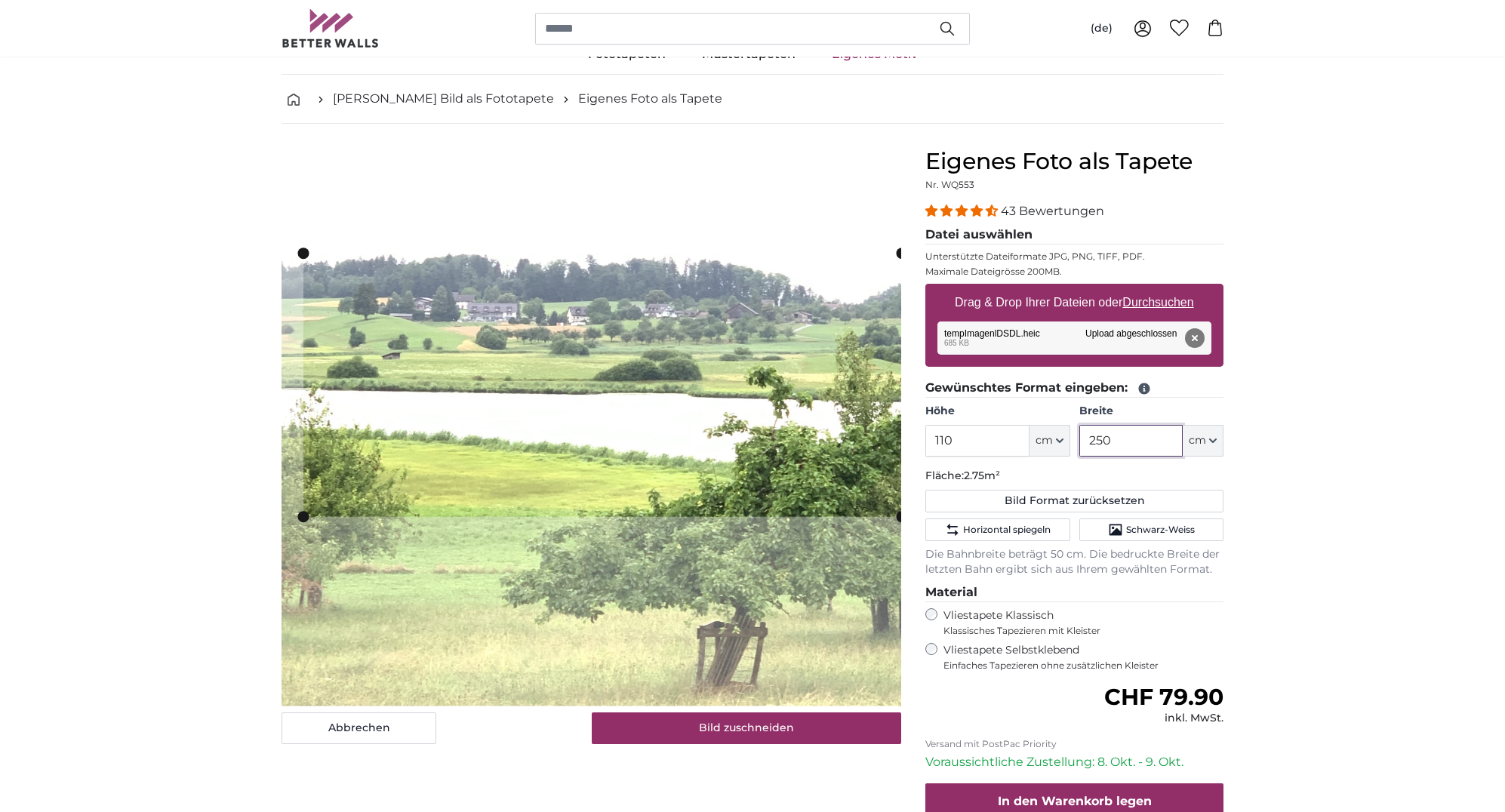
scroll to position [43, 0]
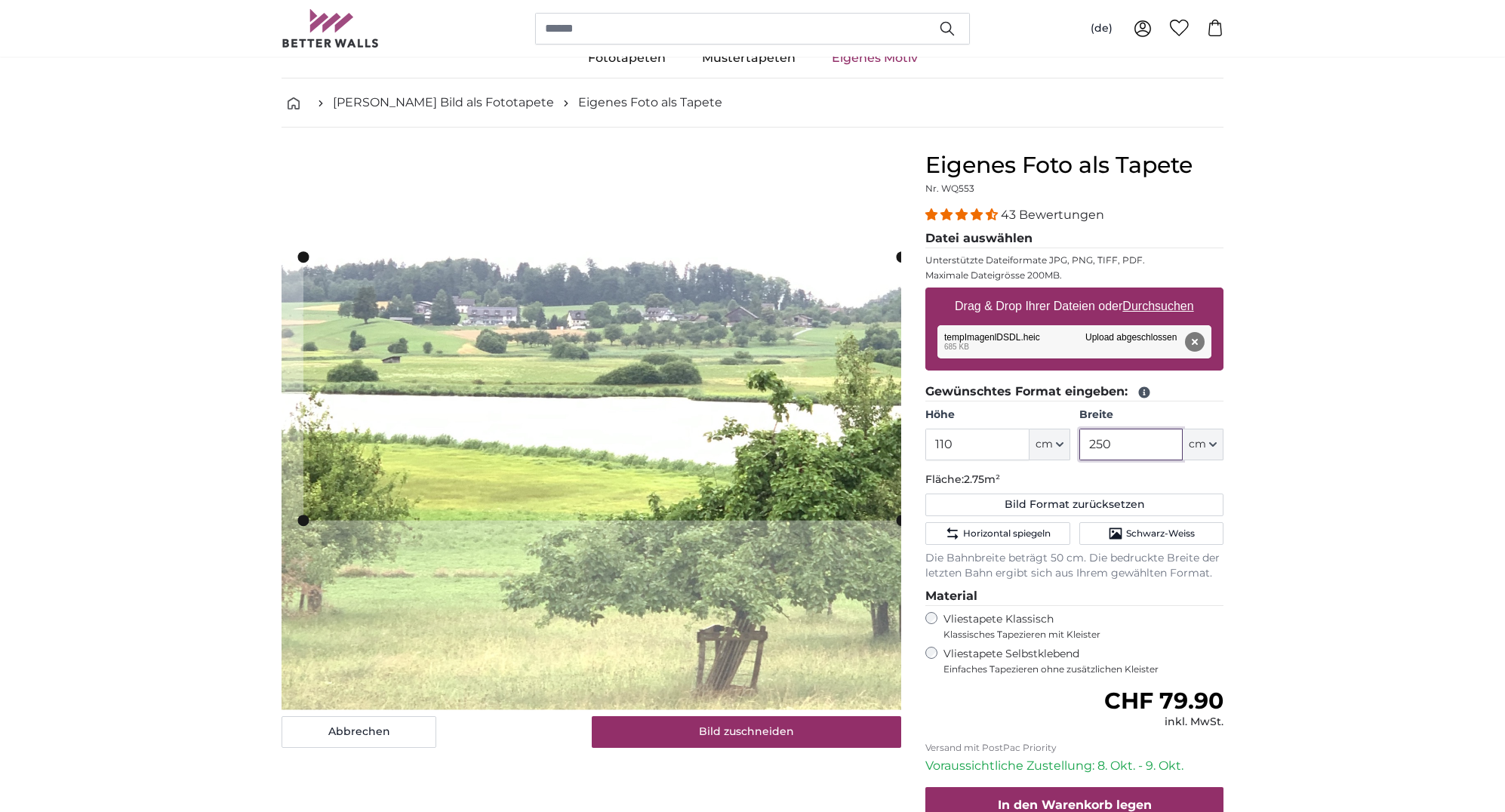
click at [0, 0] on slot at bounding box center [0, 0] width 0 height 0
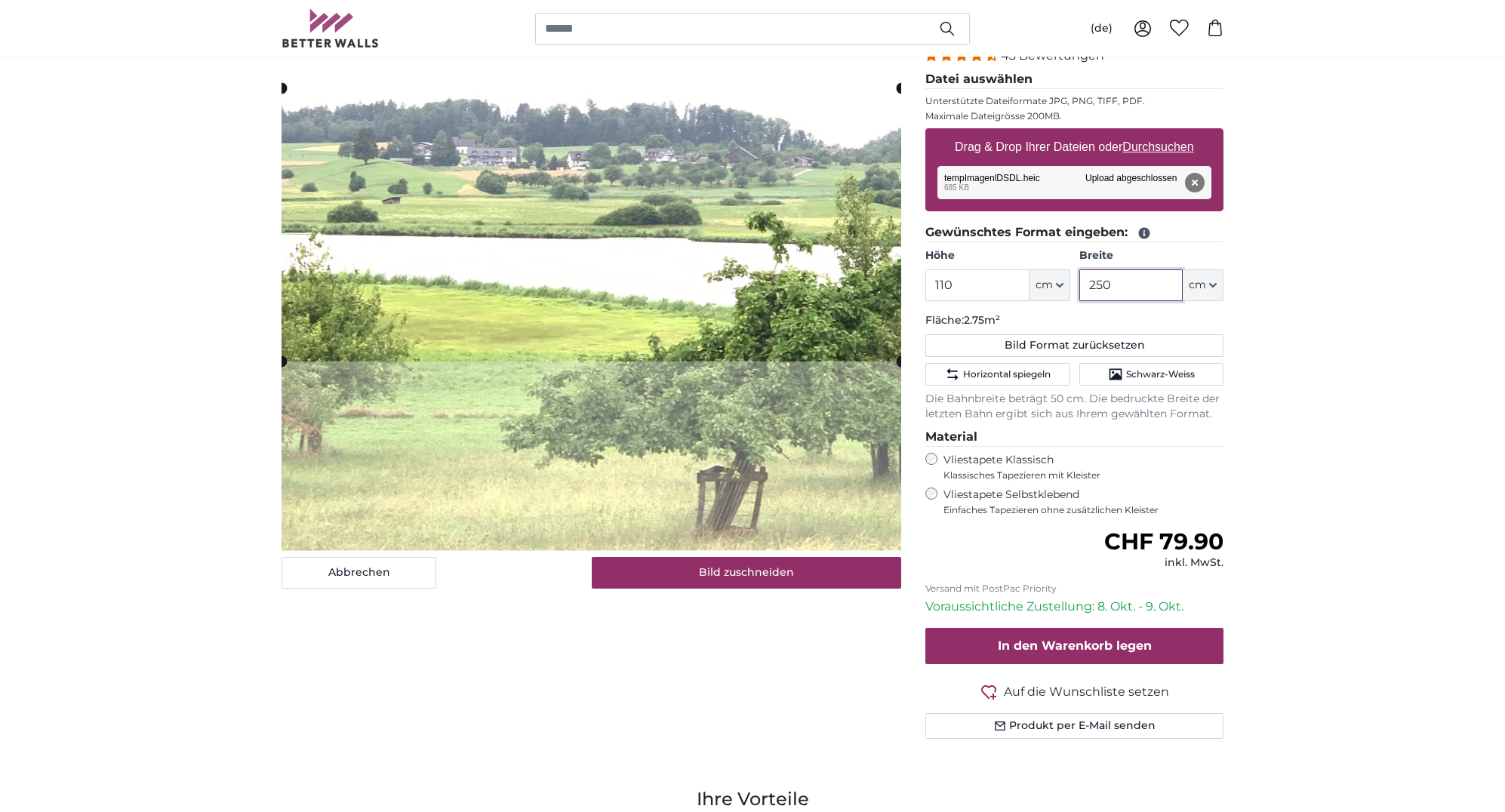
scroll to position [221, 0]
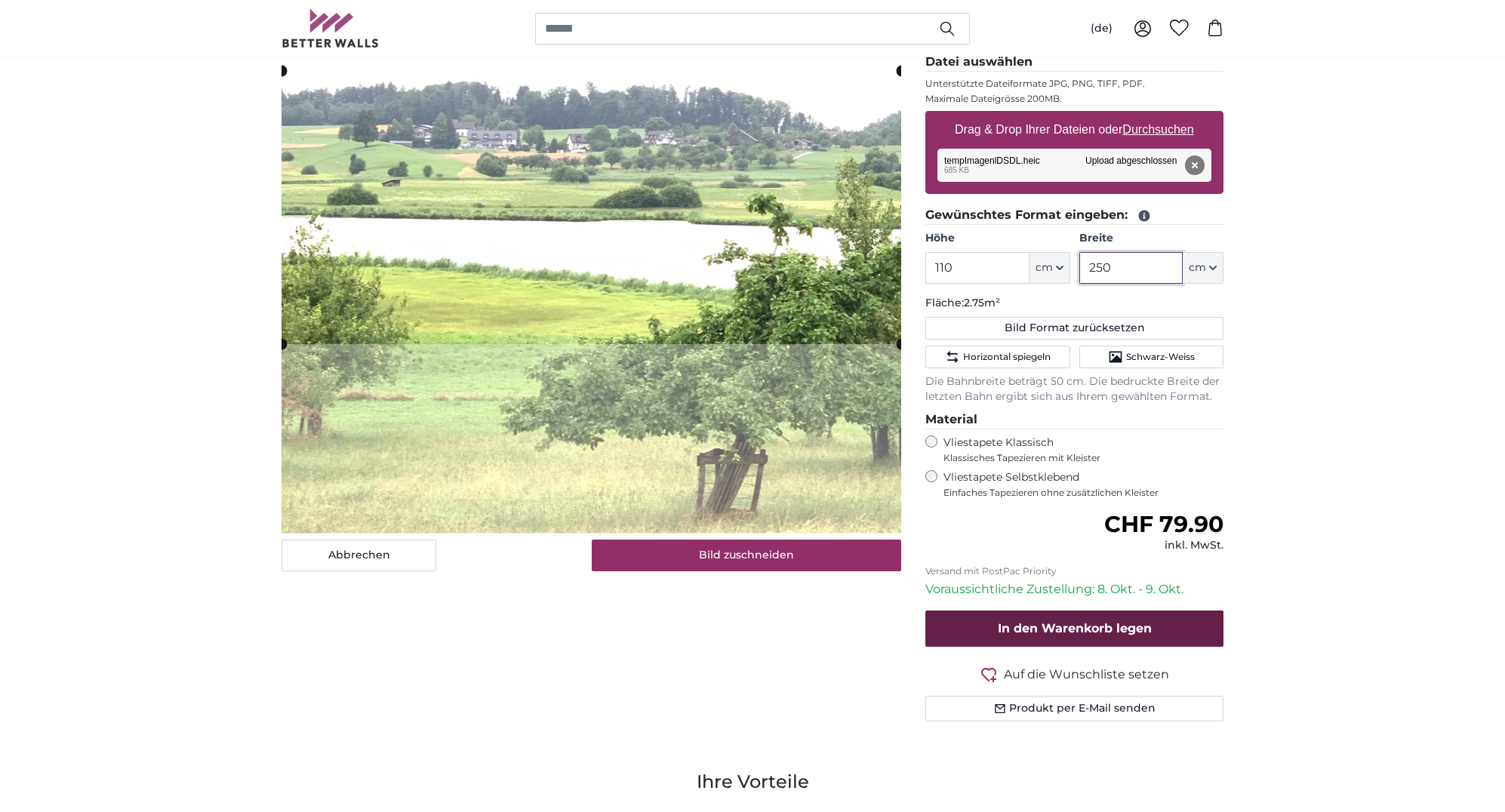
type input "250"
click at [1062, 621] on span "In den Warenkorb legen" at bounding box center [1075, 628] width 154 height 14
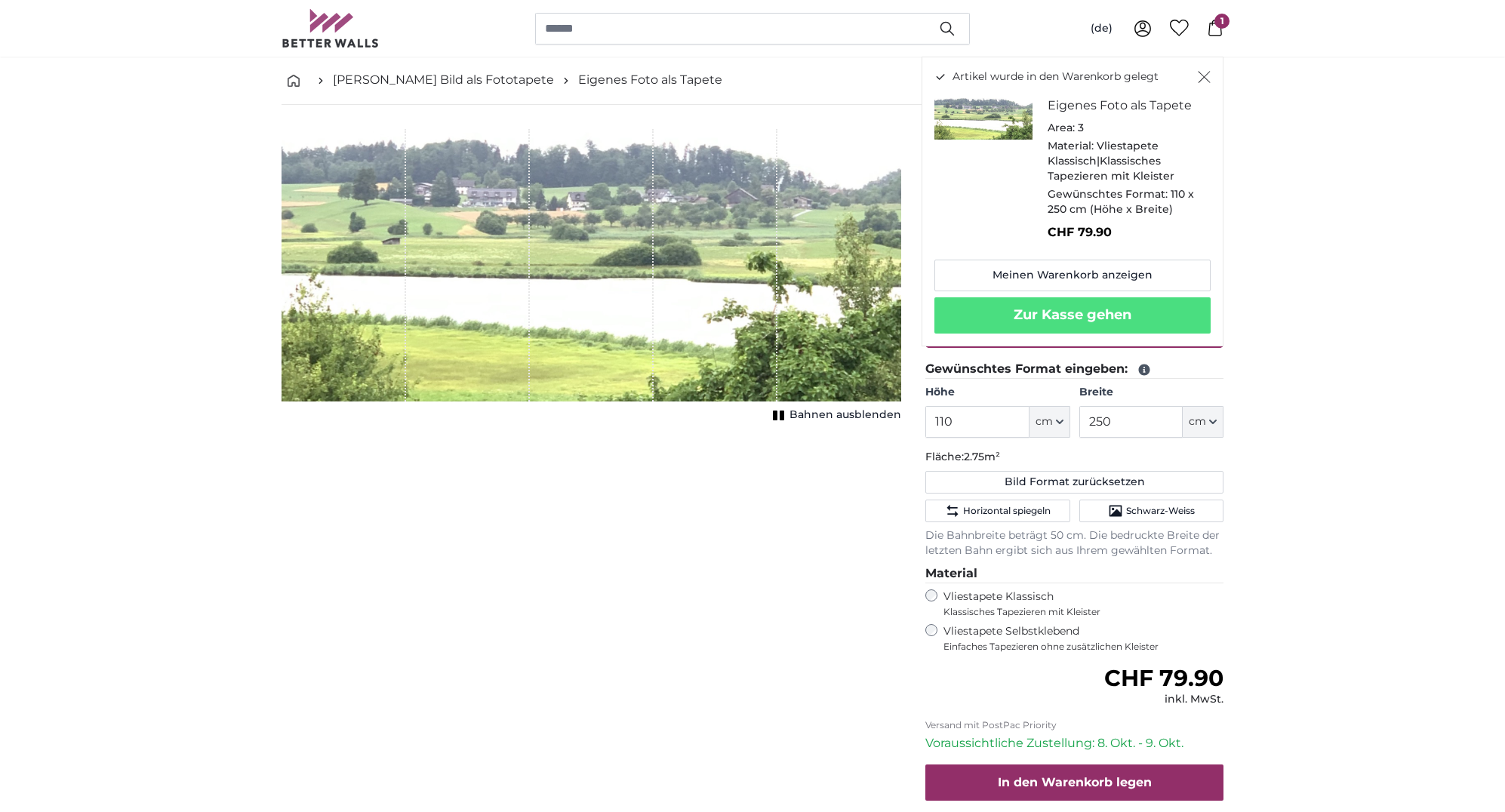
scroll to position [67, 0]
click at [1072, 302] on button "Zur Kasse gehen" at bounding box center [1072, 314] width 276 height 36
